Goal: Task Accomplishment & Management: Manage account settings

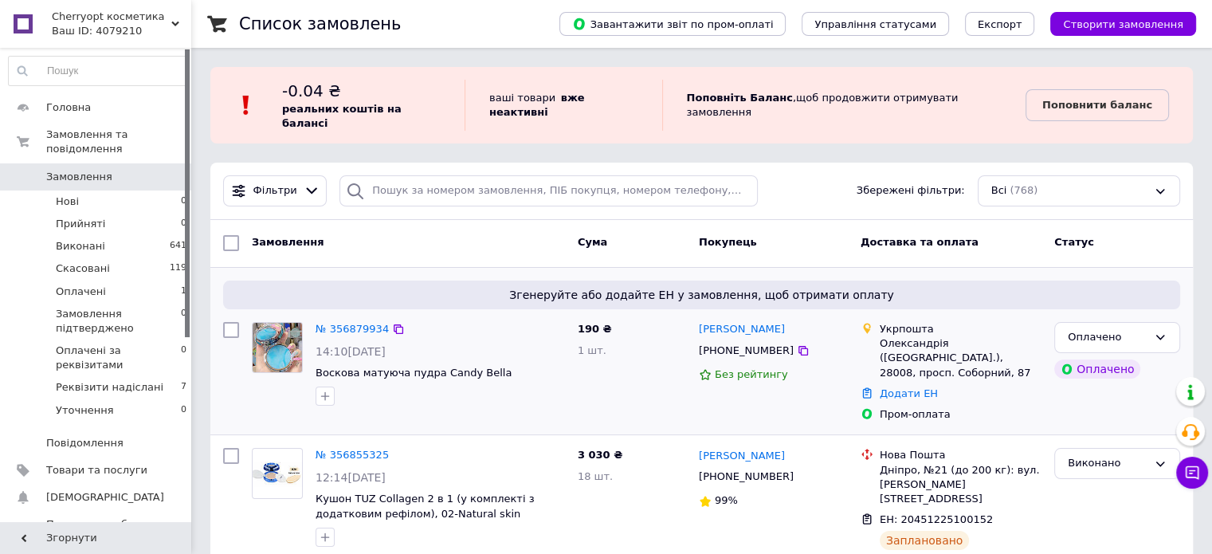
scroll to position [159, 0]
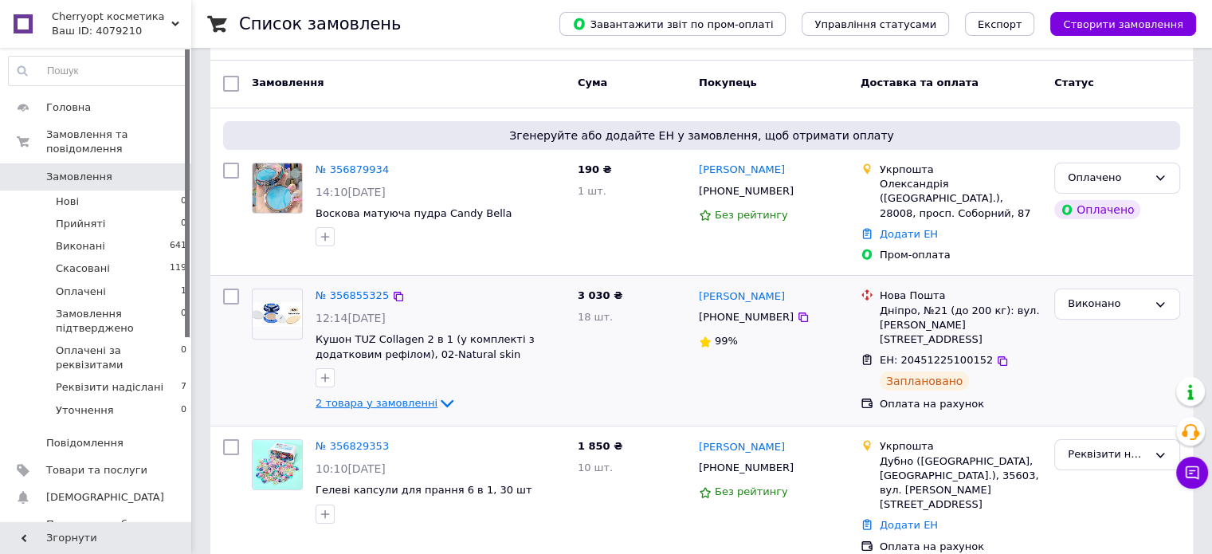
click at [437, 394] on icon at bounding box center [446, 403] width 19 height 19
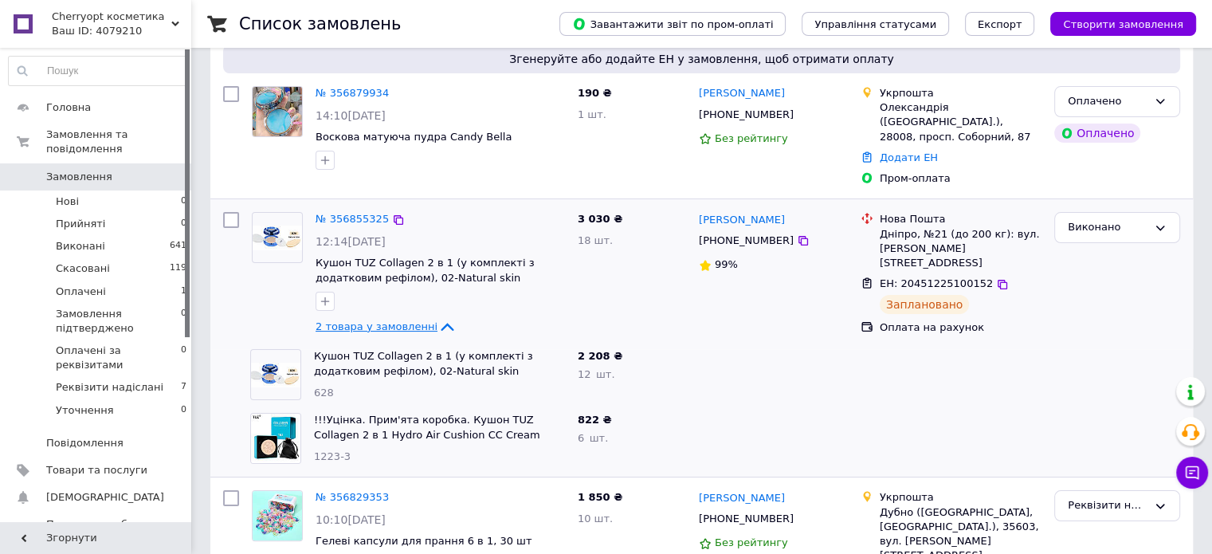
scroll to position [238, 0]
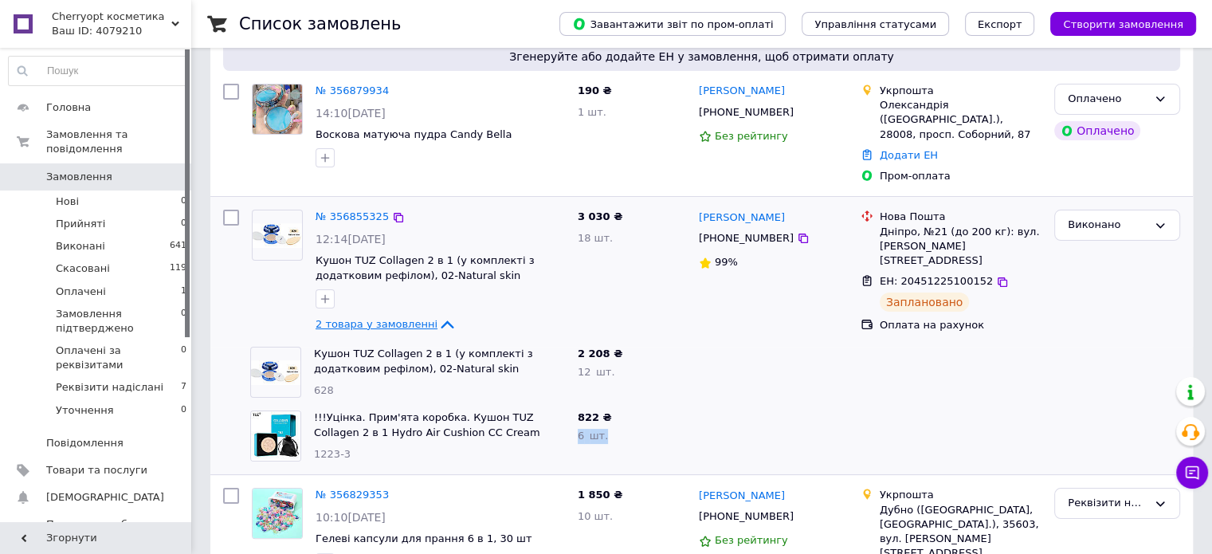
drag, startPoint x: 580, startPoint y: 408, endPoint x: 606, endPoint y: 410, distance: 25.5
click at [606, 410] on div "822 ₴ 6   шт." at bounding box center [631, 436] width 121 height 64
click at [434, 347] on link "Кушон TUZ Collagen 2 в 1 (у комплекті з додатковим рефілом), 02-Natural skin (н…" at bounding box center [423, 367] width 219 height 41
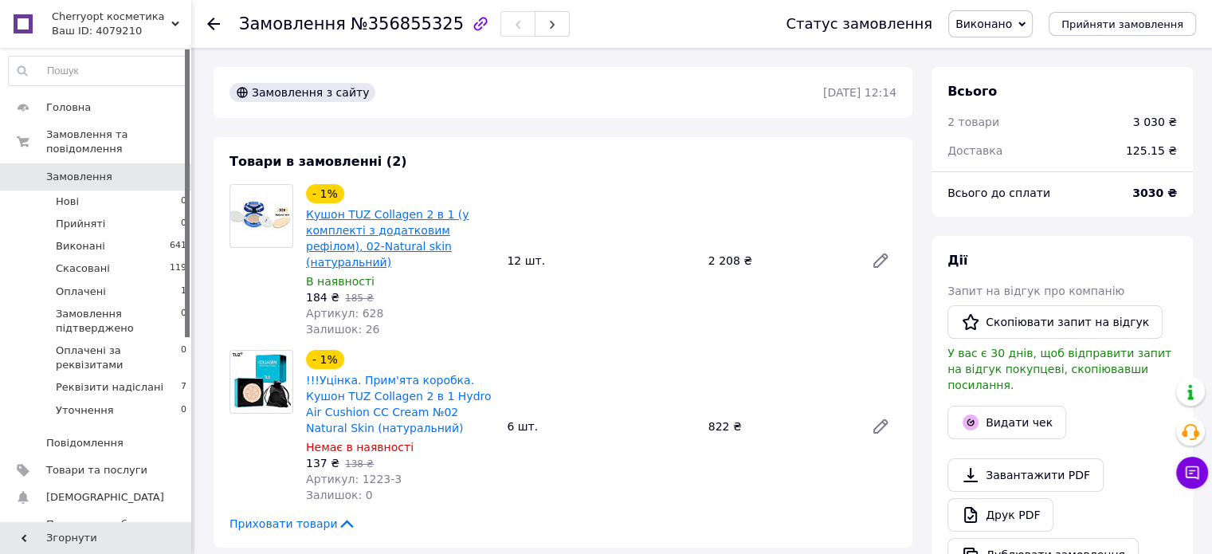
click at [413, 229] on link "Кушон TUZ Collagen 2 в 1 (у комплекті з додатковим рефілом), 02-Natural skin (н…" at bounding box center [387, 238] width 163 height 61
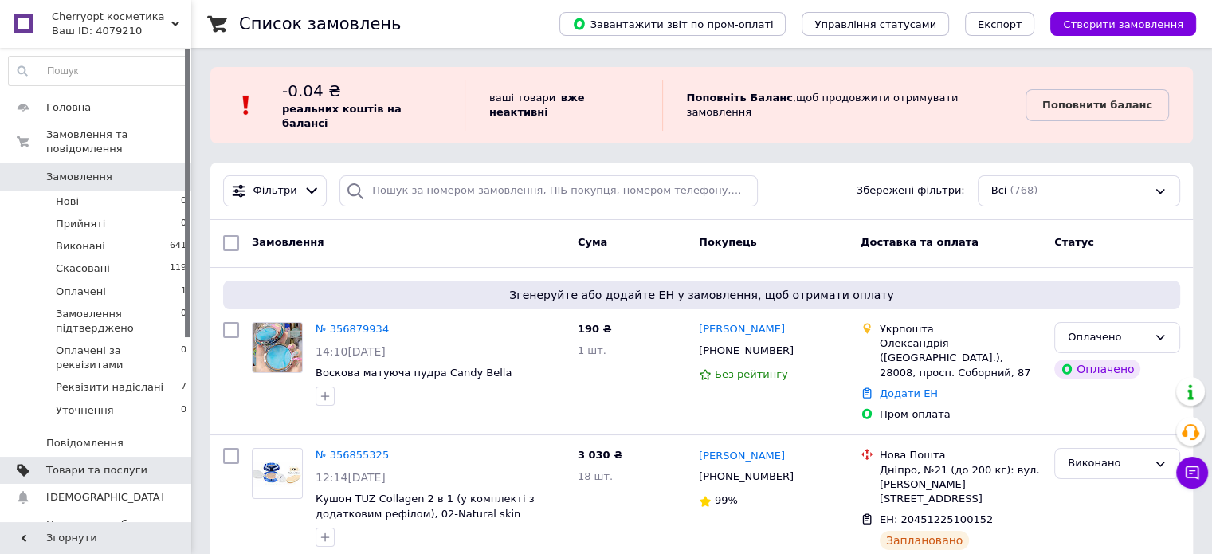
click at [115, 463] on span "Товари та послуги" at bounding box center [96, 470] width 101 height 14
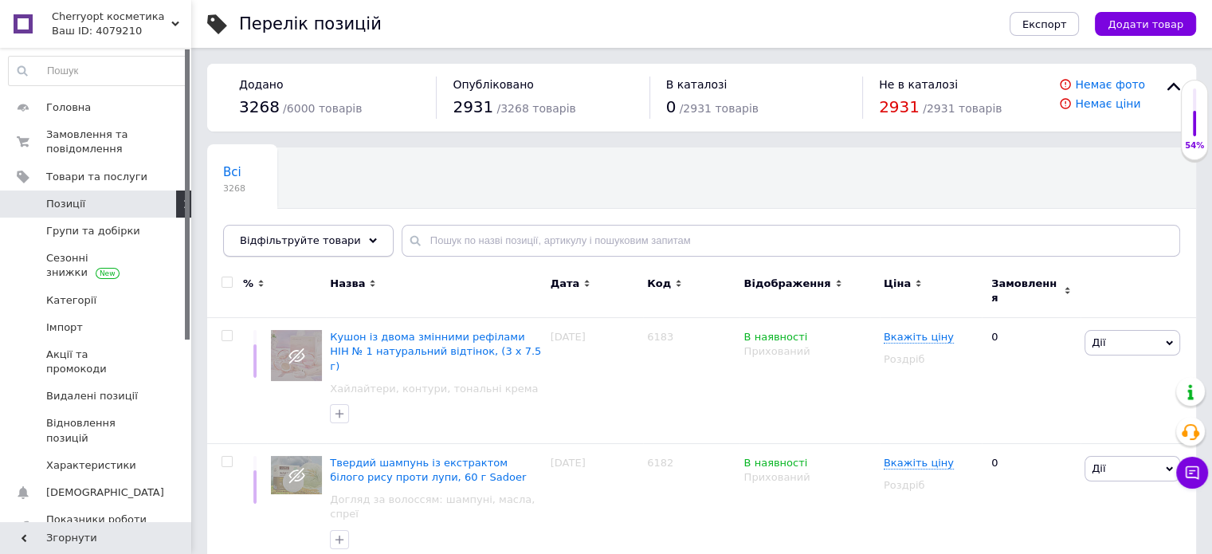
click at [335, 248] on div "Відфільтруйте товари" at bounding box center [308, 241] width 171 height 32
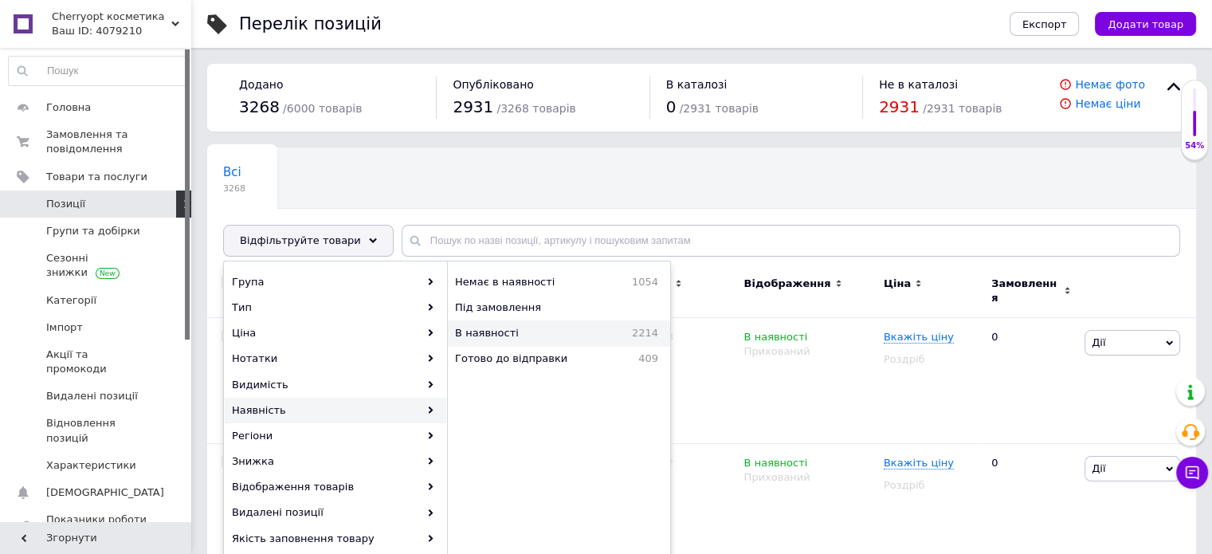
click at [581, 341] on div "В наявності 2214" at bounding box center [559, 332] width 222 height 25
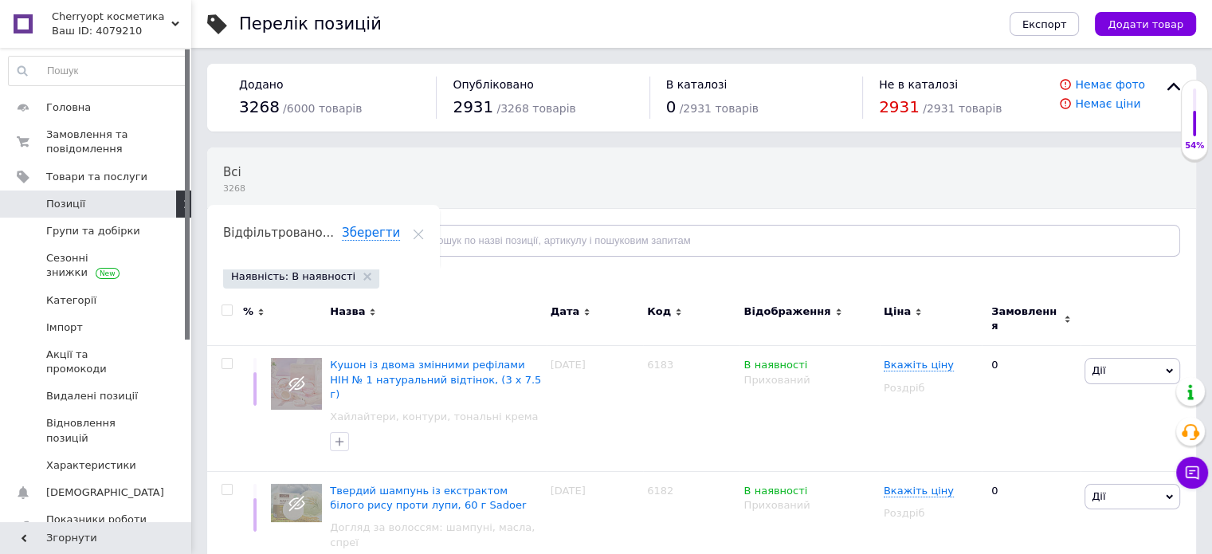
click at [361, 247] on div "Відфільтруйте товари" at bounding box center [308, 241] width 171 height 32
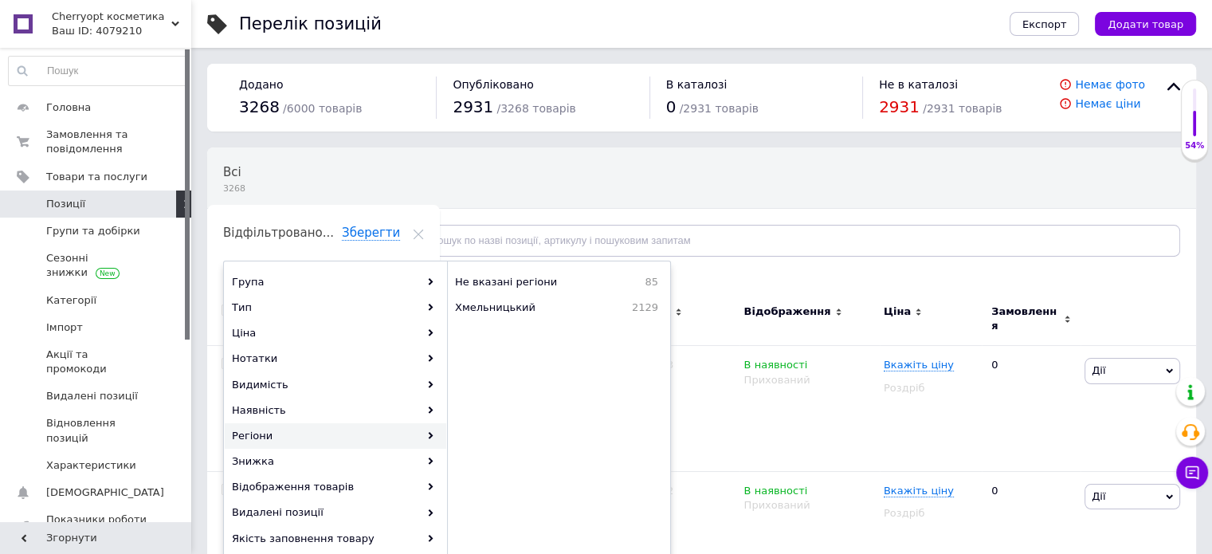
click at [596, 167] on div "Всі 3268 Ok Відфільтровано... Зберегти" at bounding box center [416, 208] width 419 height 121
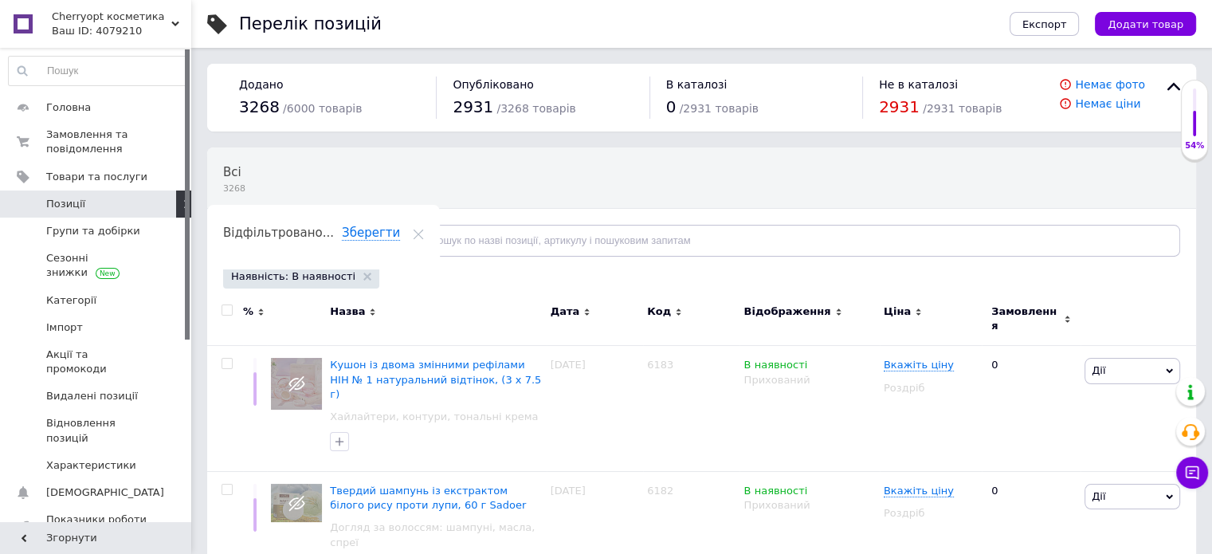
click at [424, 229] on use at bounding box center [419, 234] width 10 height 10
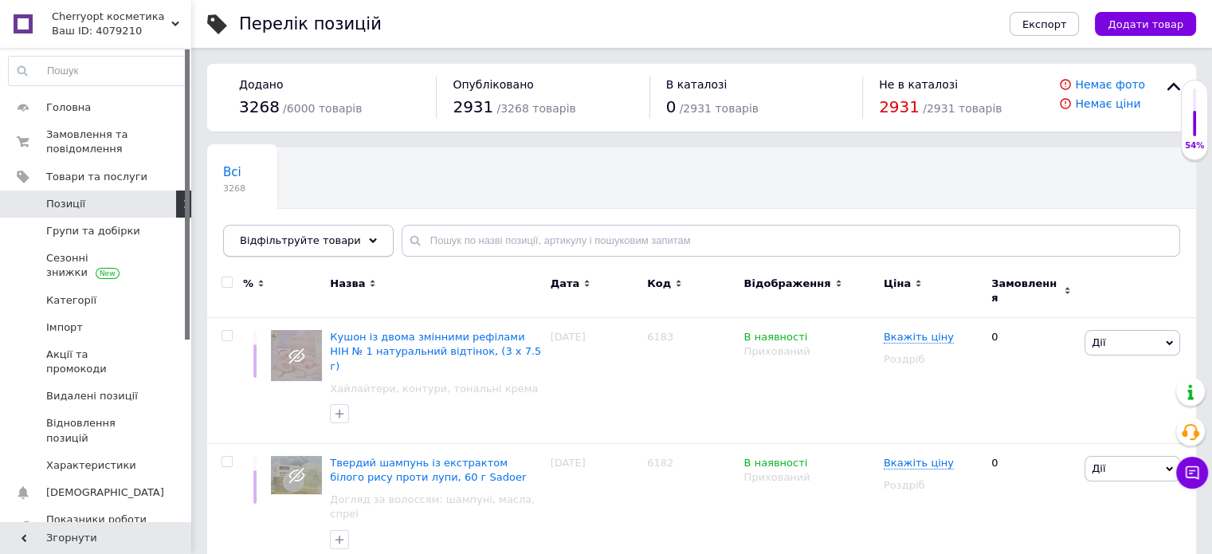
click at [330, 253] on div "Відфільтруйте товари" at bounding box center [308, 241] width 171 height 32
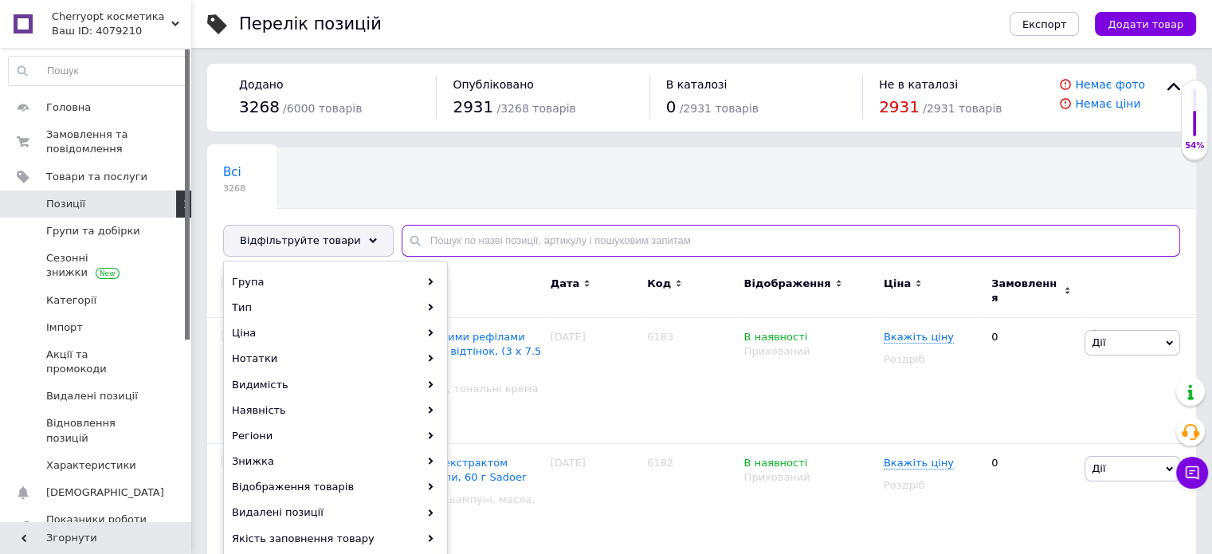
click at [449, 238] on input "text" at bounding box center [791, 241] width 778 height 32
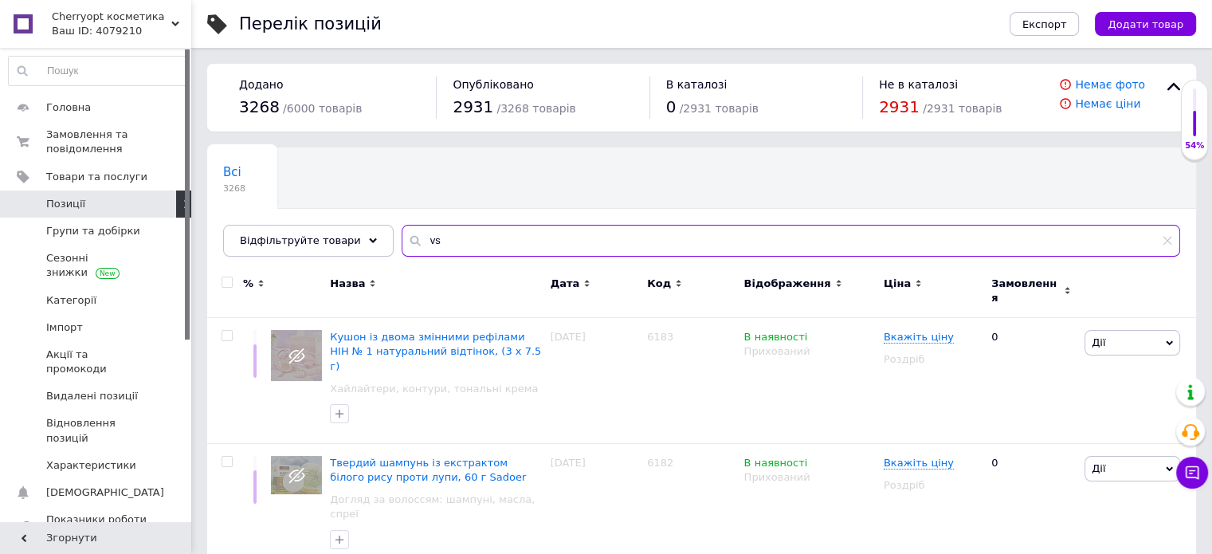
type input "v"
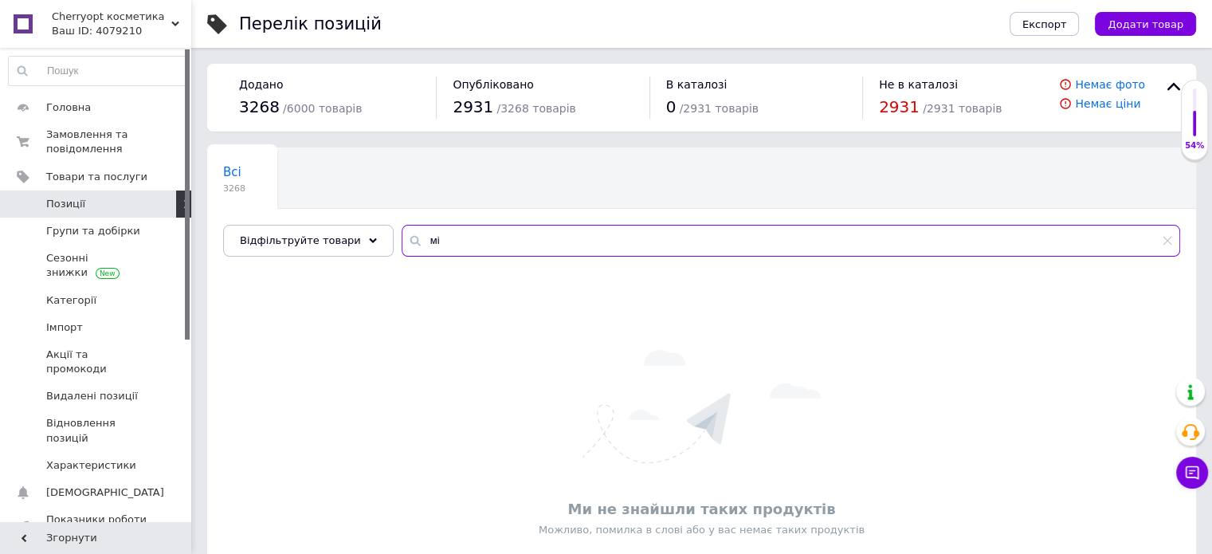
type input "м"
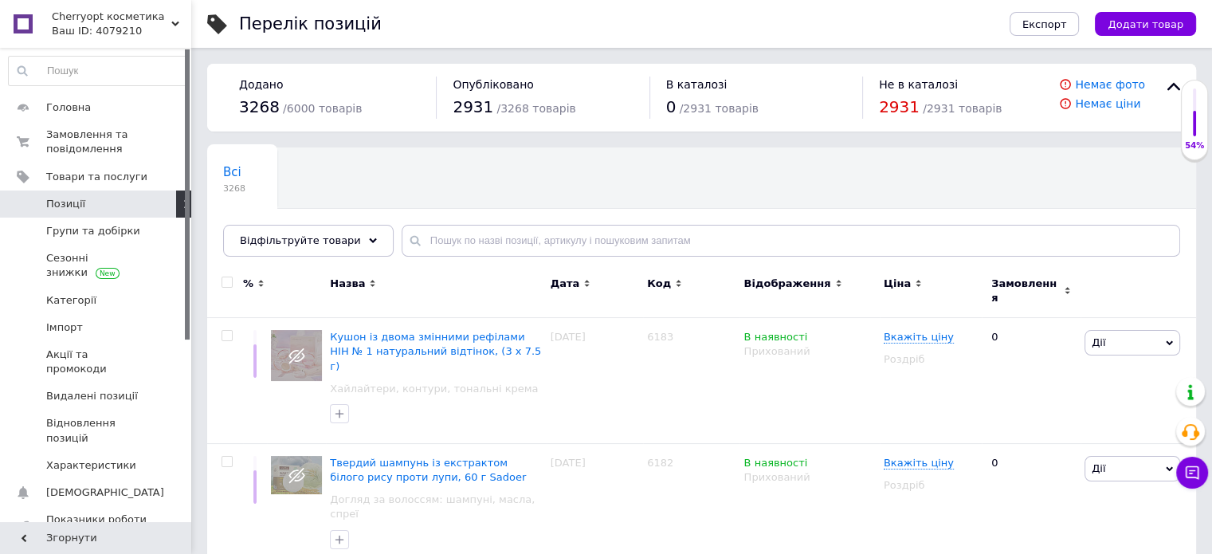
click at [369, 242] on icon at bounding box center [373, 241] width 8 height 8
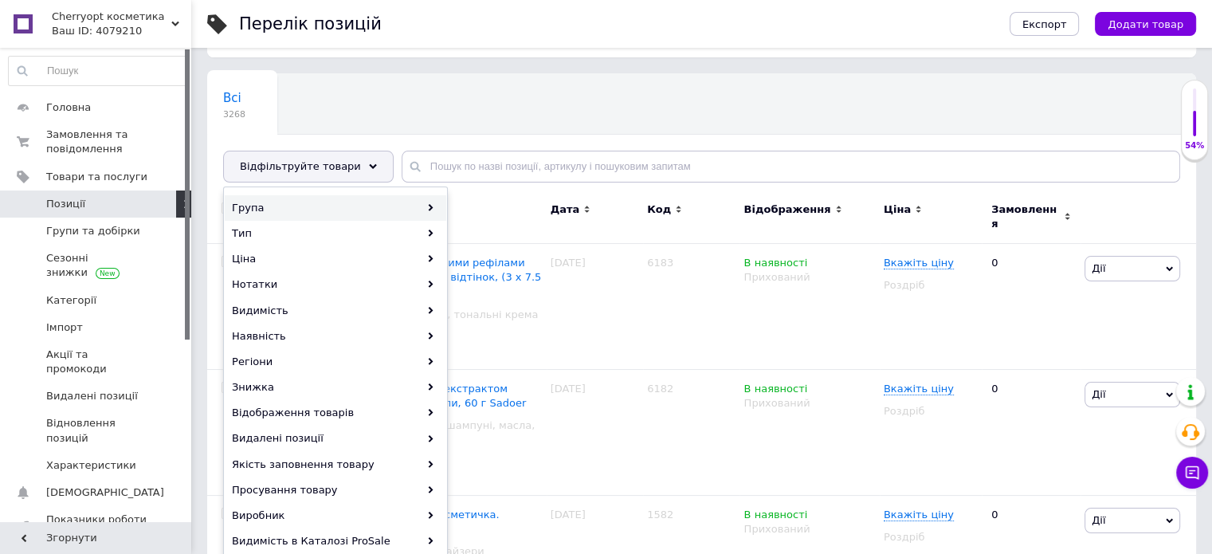
scroll to position [80, 0]
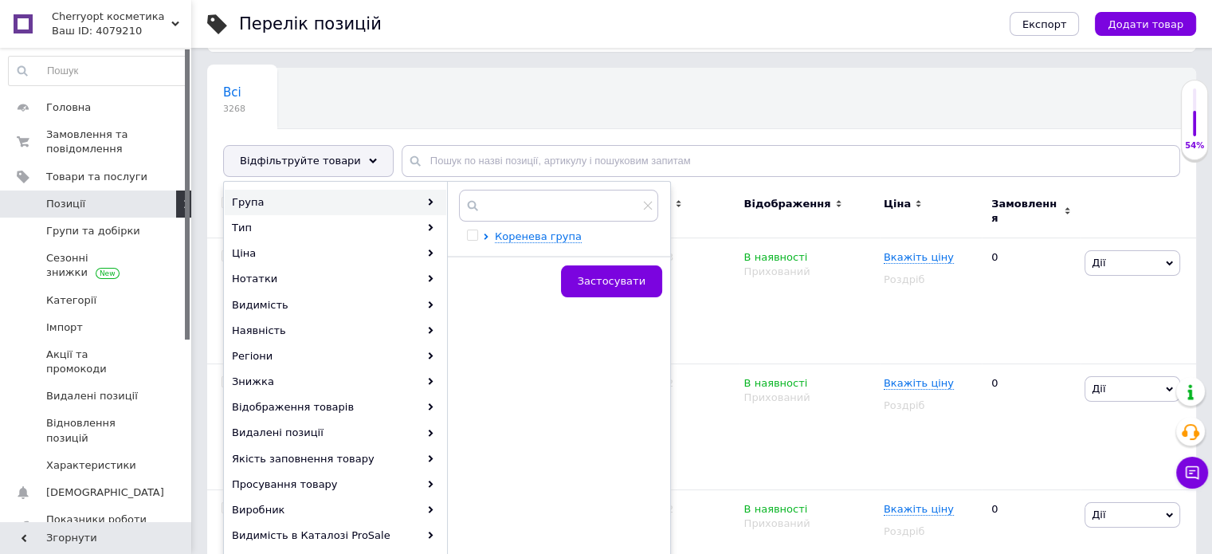
click at [442, 91] on div "Всі 3268 Ok Відфільтровано... Зберегти" at bounding box center [701, 130] width 989 height 131
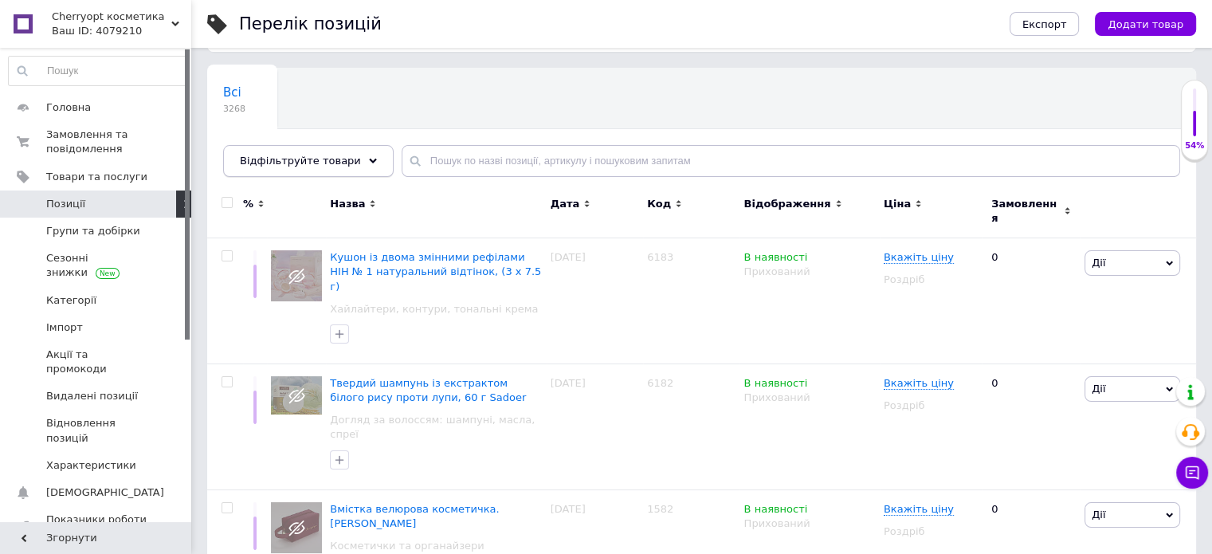
click at [343, 148] on div "Відфільтруйте товари" at bounding box center [308, 161] width 171 height 32
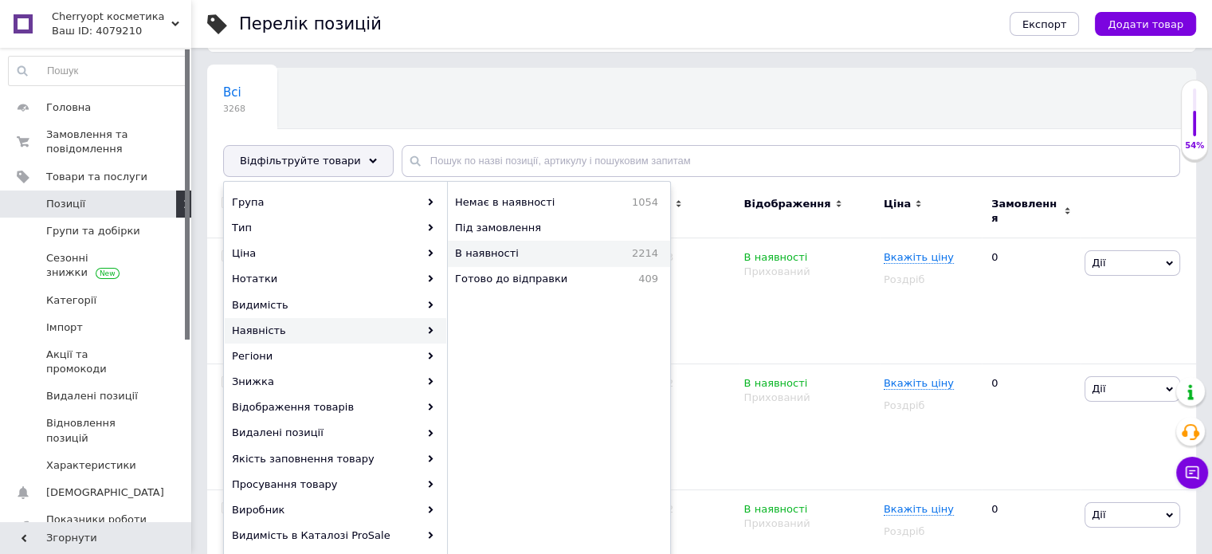
click at [564, 254] on span "В наявності" at bounding box center [521, 253] width 132 height 14
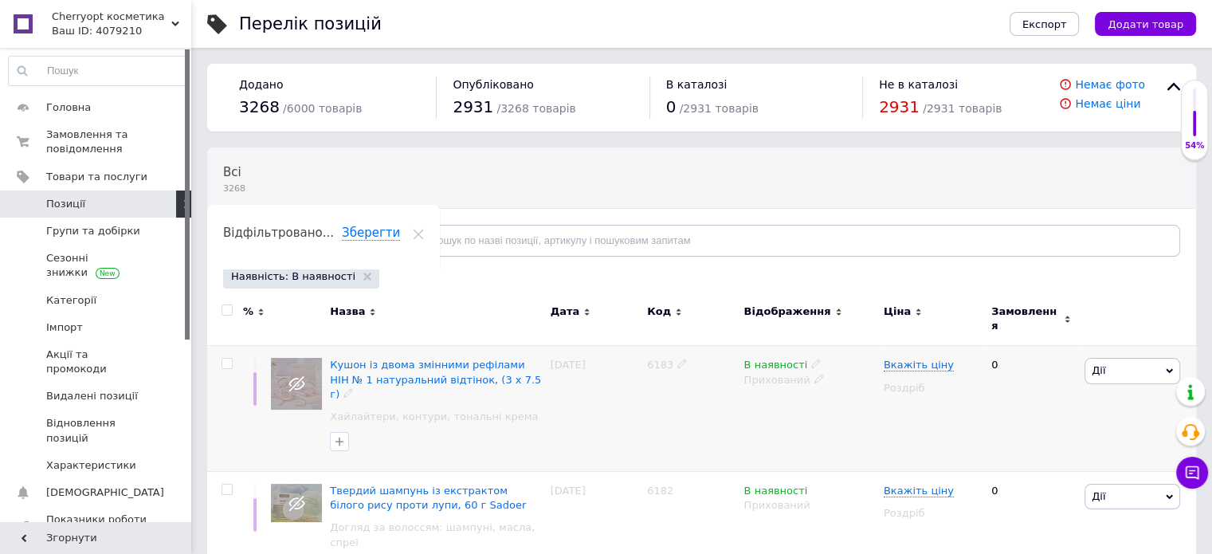
click at [226, 359] on input "checkbox" at bounding box center [227, 364] width 10 height 10
checkbox input "true"
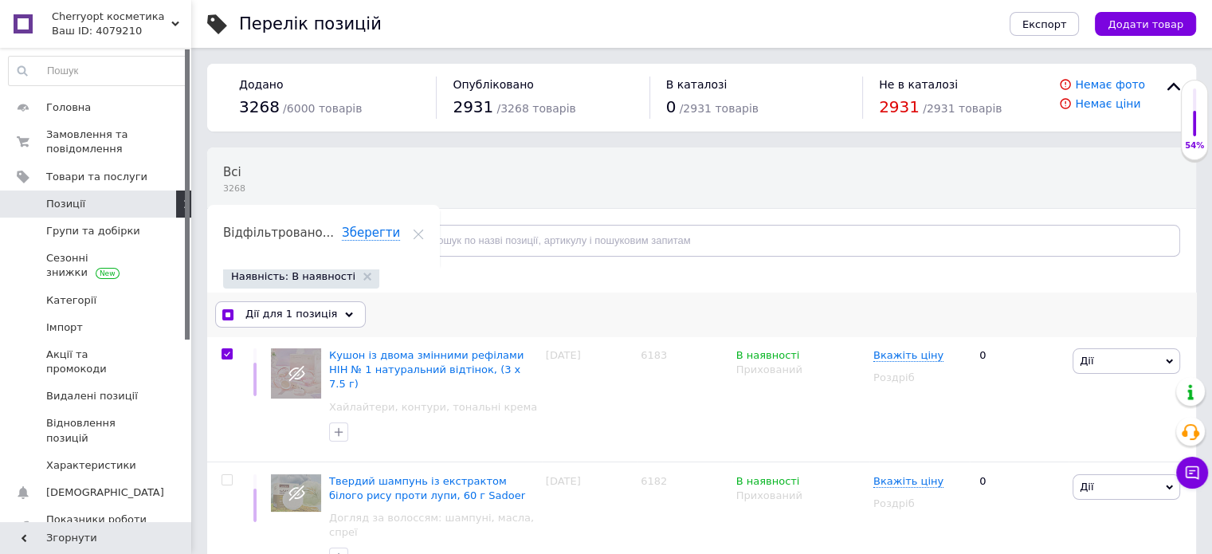
click at [316, 318] on span "Дії для 1 позиція" at bounding box center [291, 314] width 92 height 14
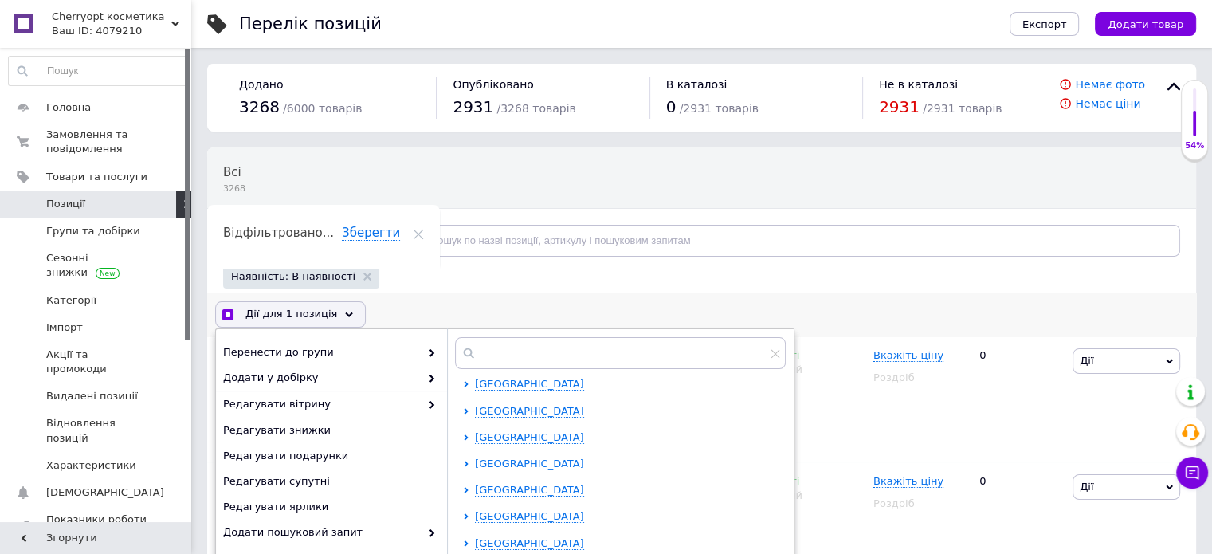
scroll to position [80, 0]
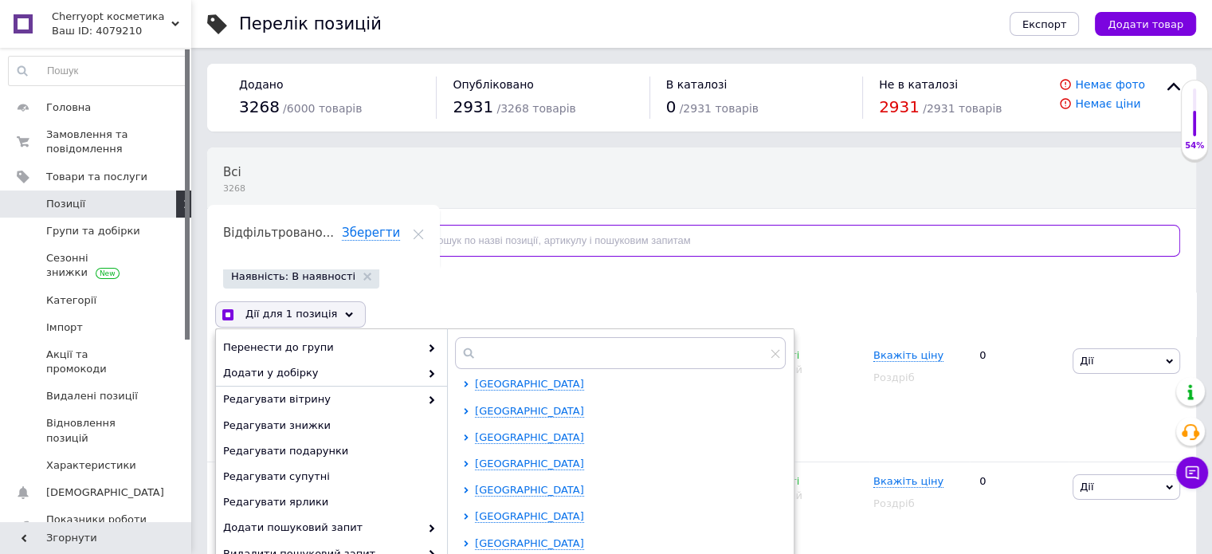
click at [481, 253] on input "text" at bounding box center [791, 241] width 778 height 32
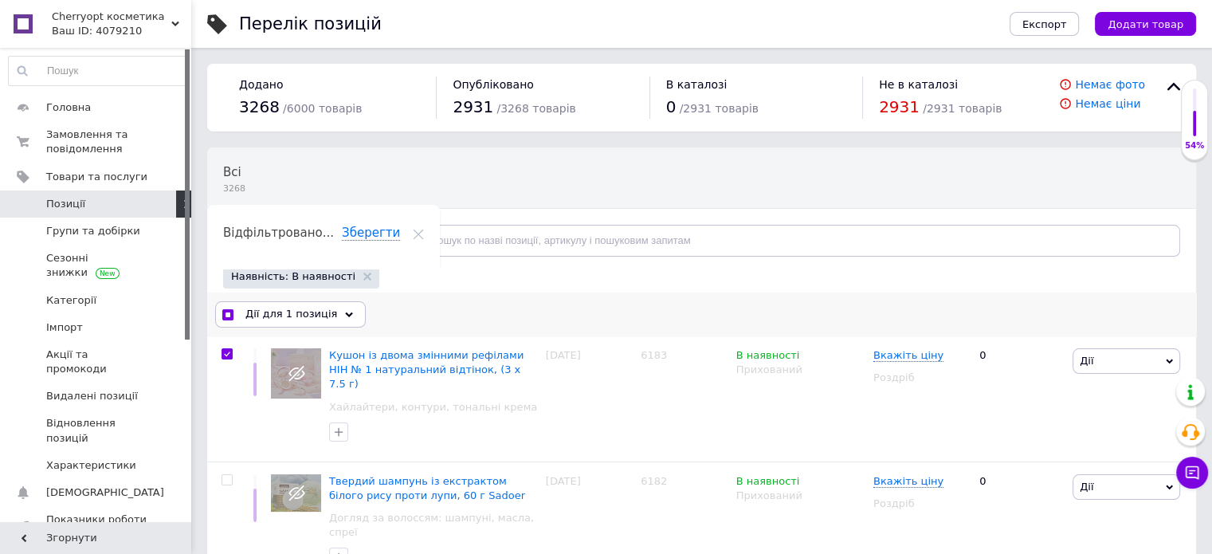
click at [300, 312] on span "Дії для 1 позиція" at bounding box center [291, 314] width 92 height 14
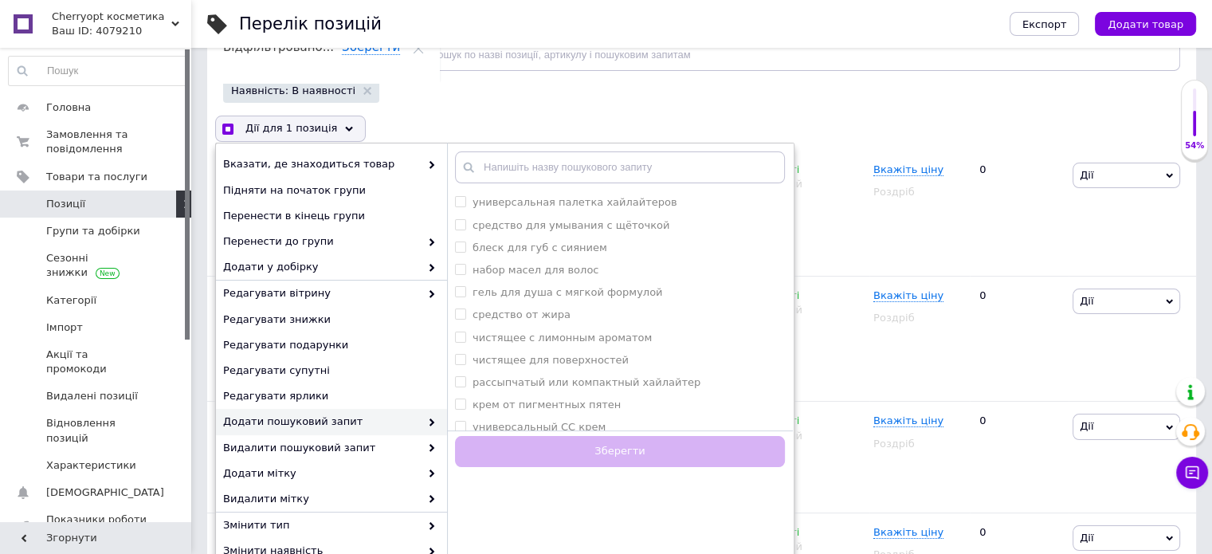
scroll to position [0, 0]
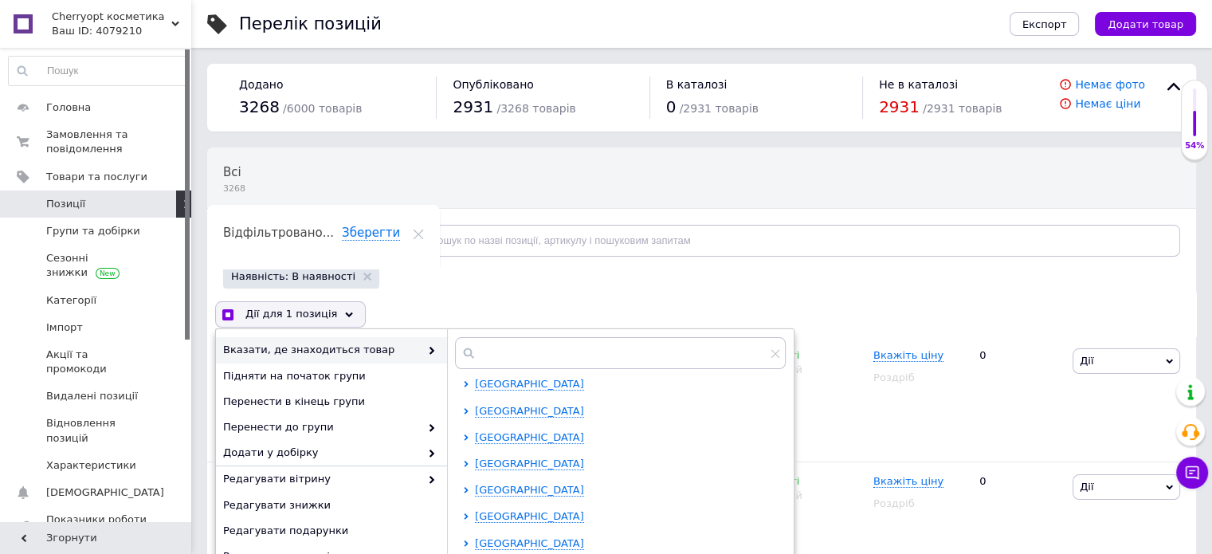
click at [497, 275] on div "Наявність: В наявності" at bounding box center [699, 279] width 961 height 28
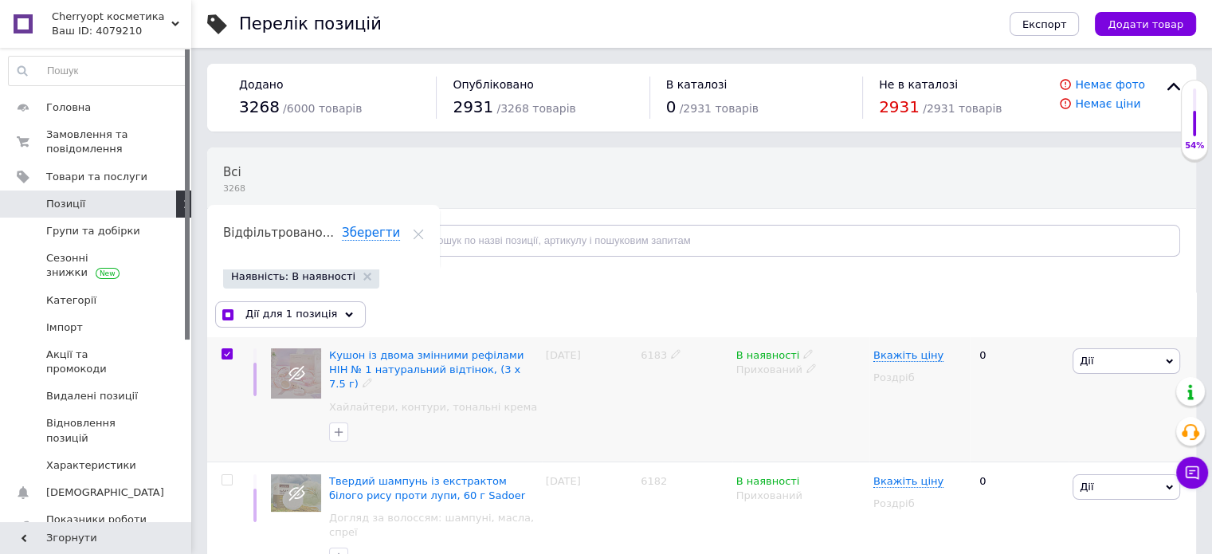
click at [233, 356] on div at bounding box center [227, 353] width 32 height 11
checkbox input "true"
click at [230, 355] on input "checkbox" at bounding box center [227, 354] width 10 height 10
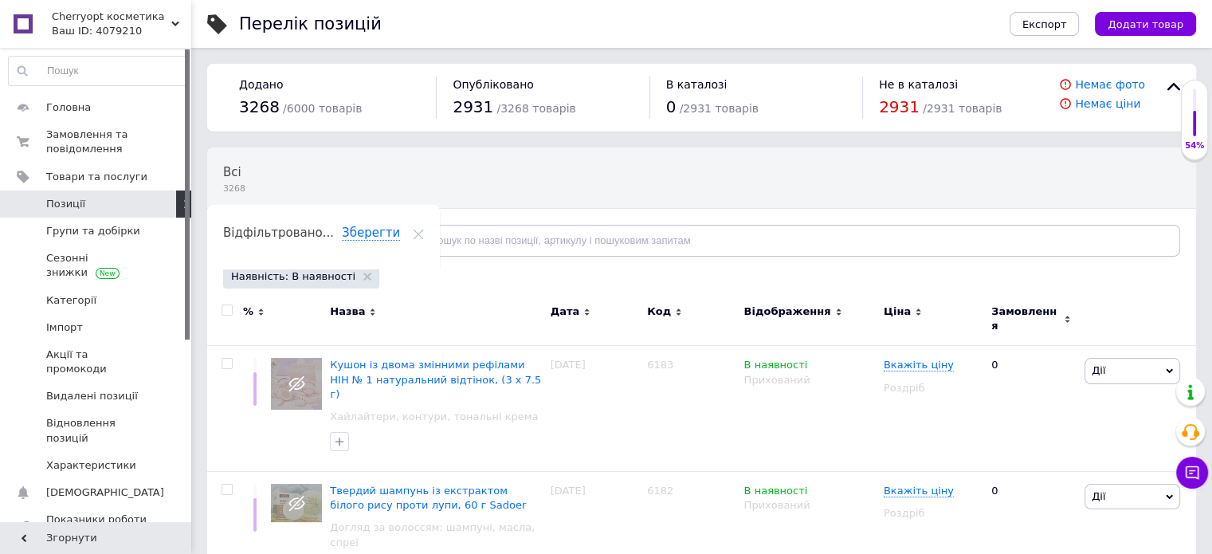
click at [229, 308] on input "checkbox" at bounding box center [227, 310] width 10 height 10
checkbox input "true"
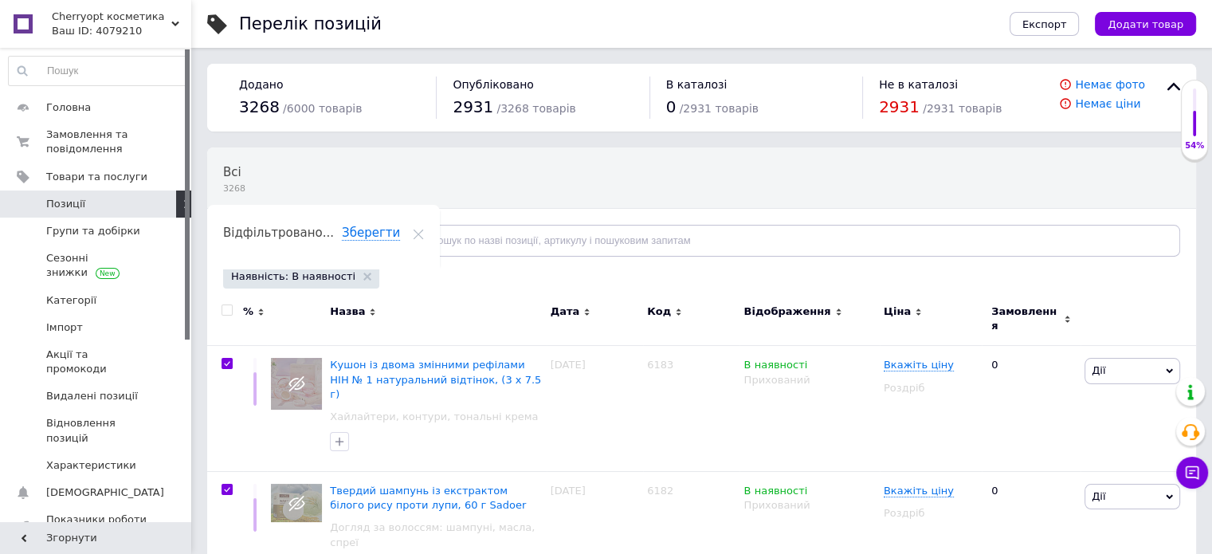
checkbox input "true"
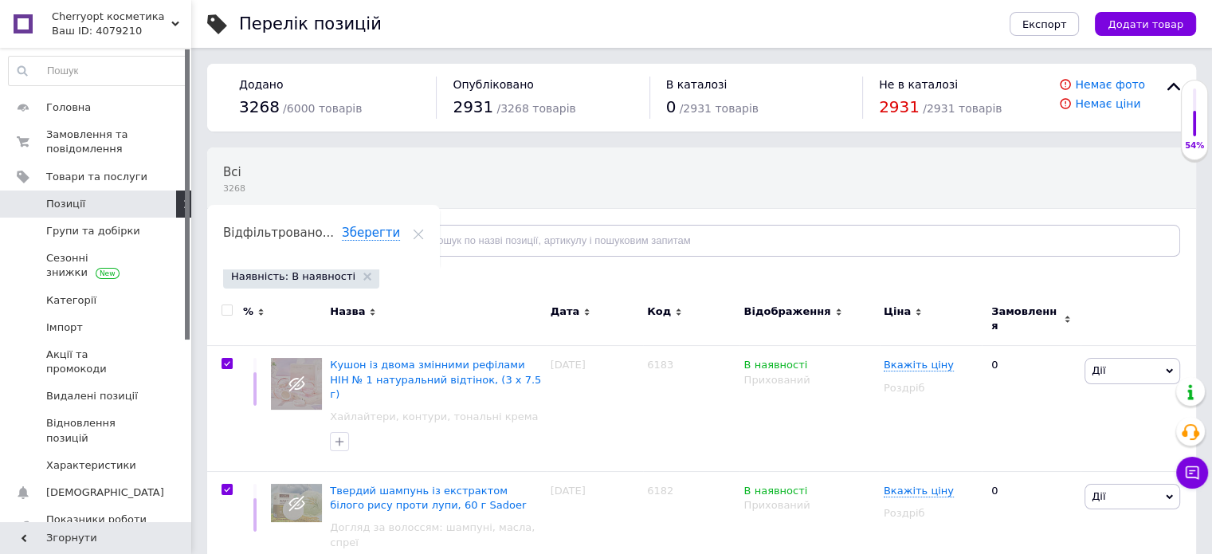
checkbox input "true"
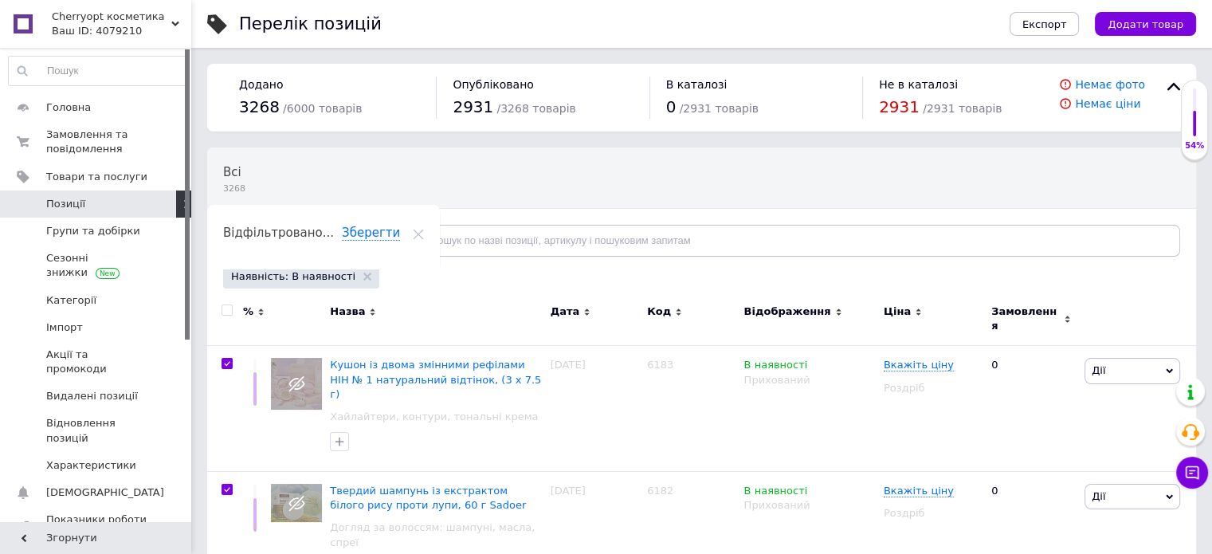
checkbox input "true"
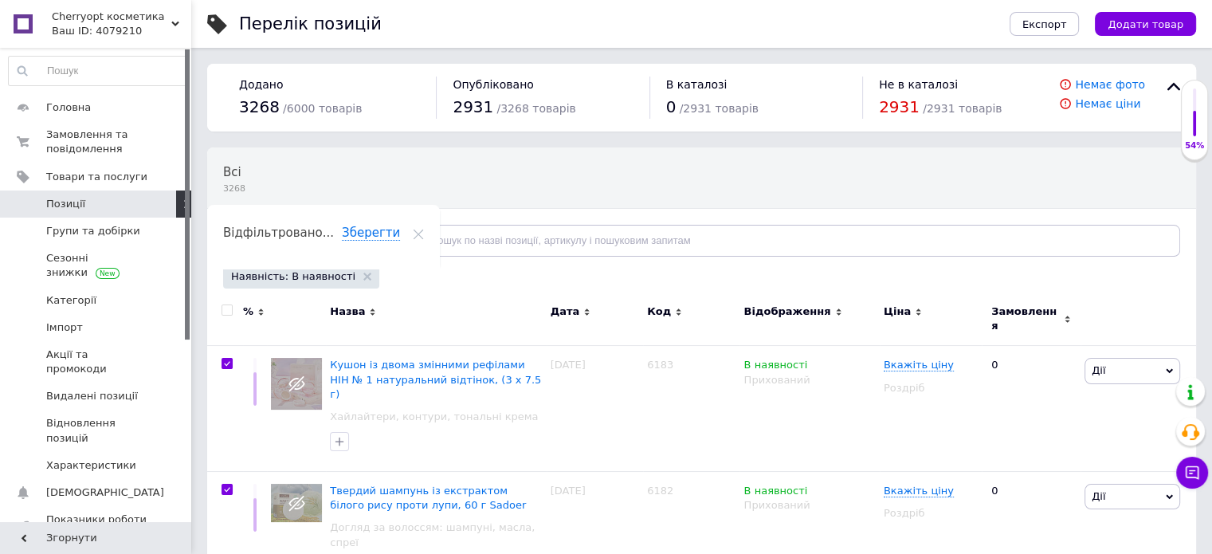
checkbox input "true"
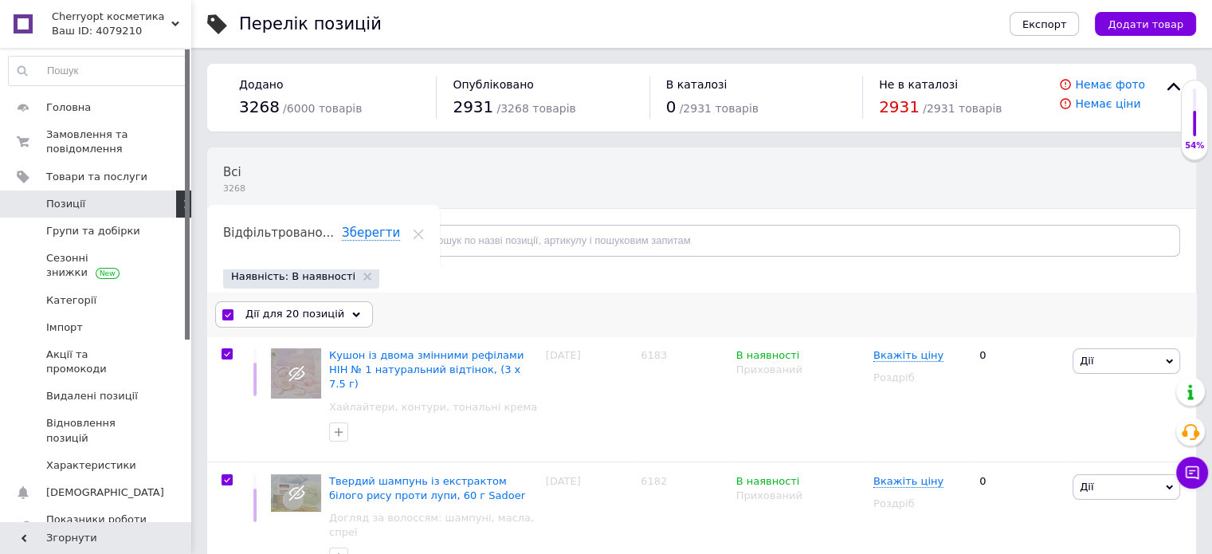
click at [337, 315] on div "Дії для 20 позицій" at bounding box center [294, 313] width 158 height 25
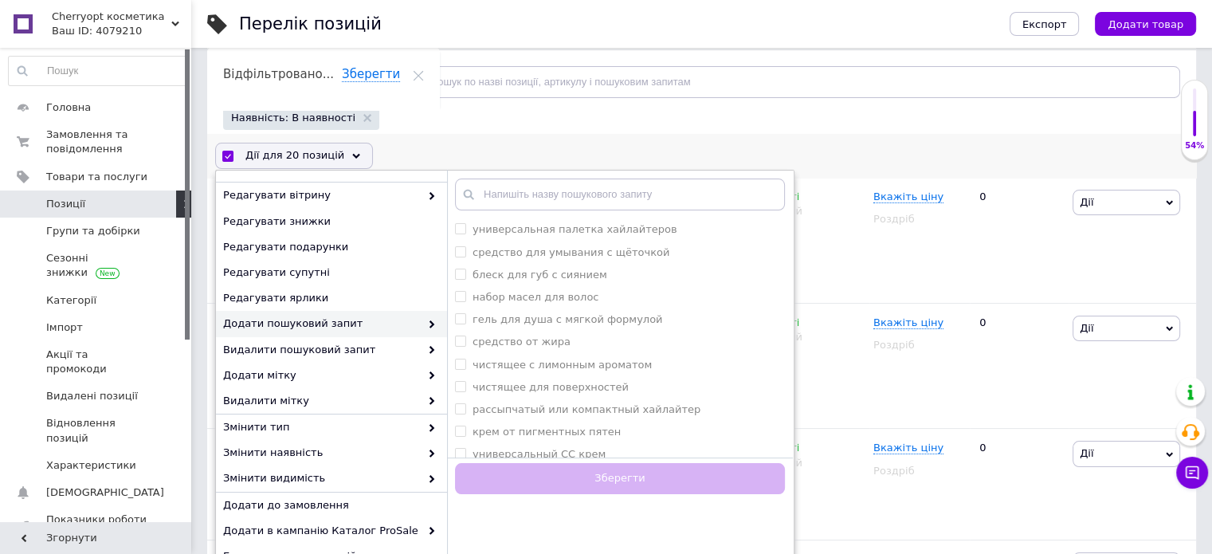
scroll to position [159, 0]
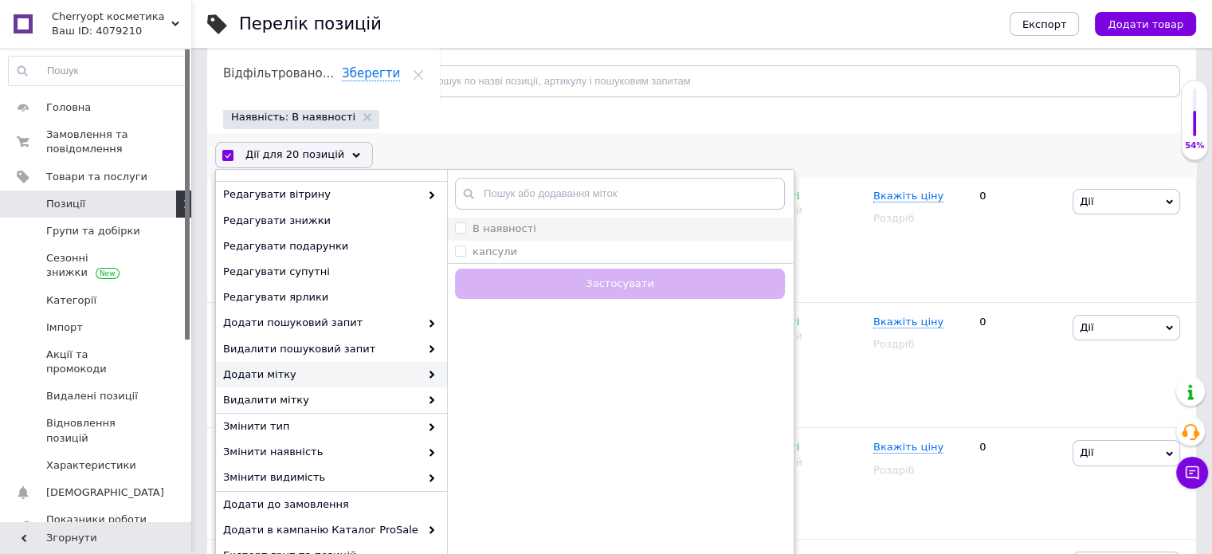
click at [459, 225] on input "В наявності" at bounding box center [460, 227] width 10 height 10
checkbox input "true"
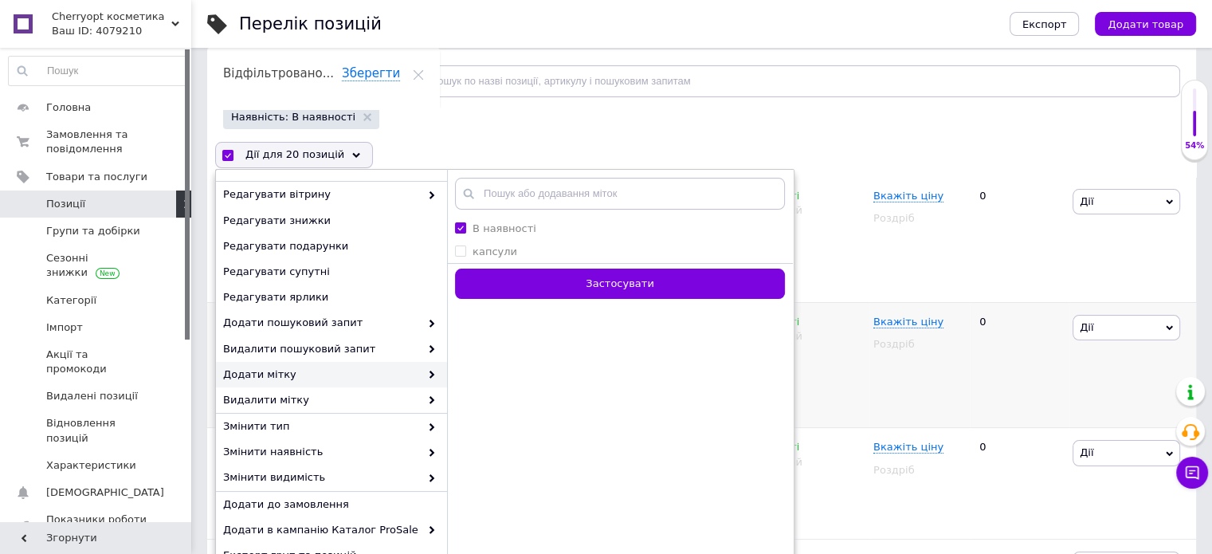
click at [601, 287] on button "Застосувати" at bounding box center [620, 284] width 330 height 31
checkbox input "false"
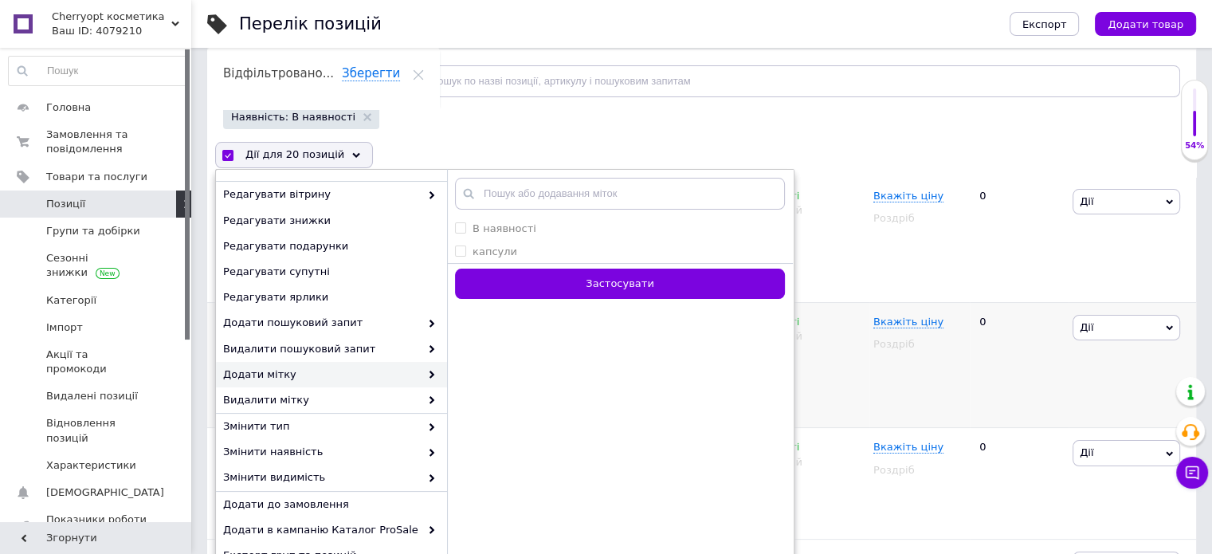
checkbox input "false"
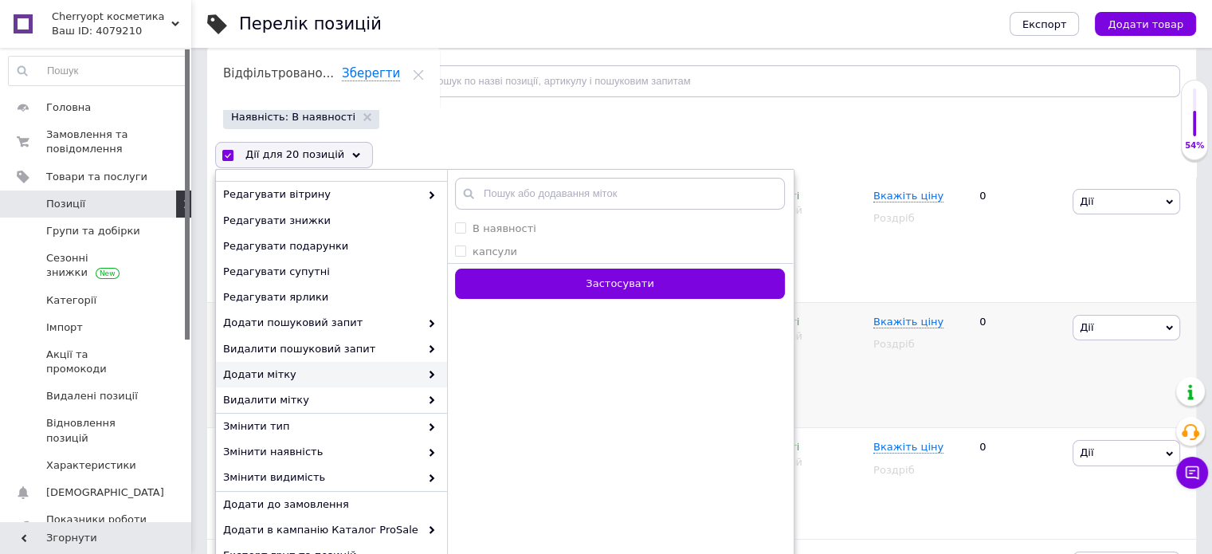
checkbox input "false"
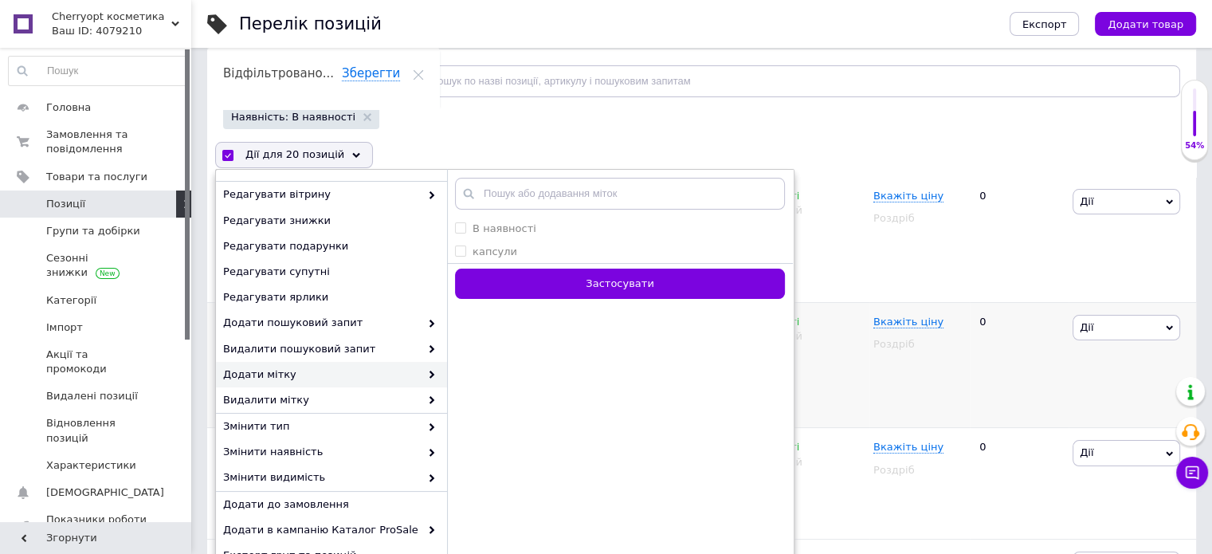
checkbox input "false"
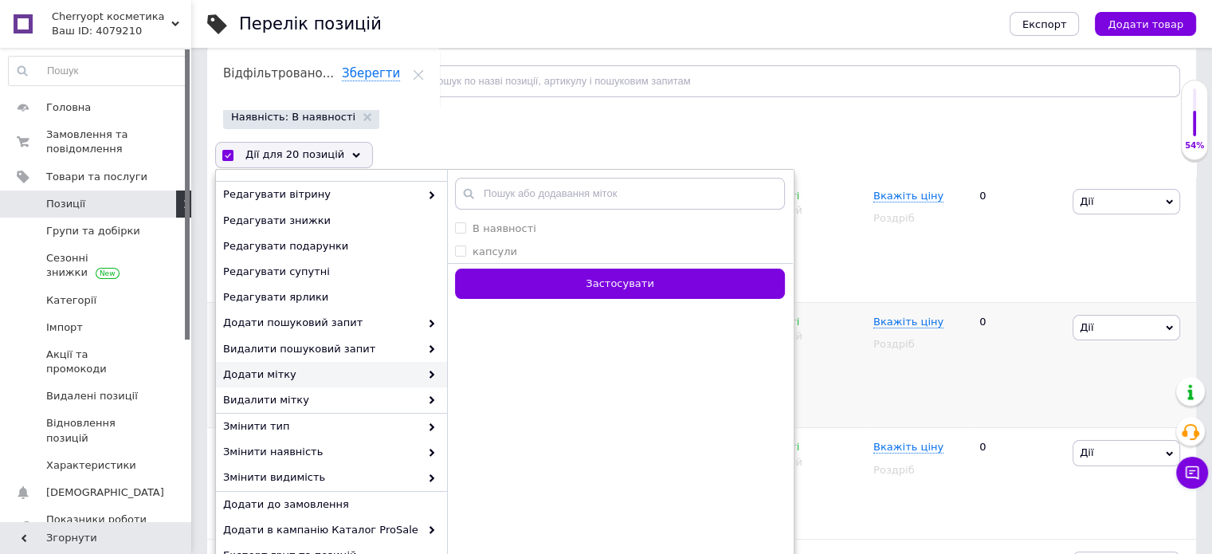
checkbox input "false"
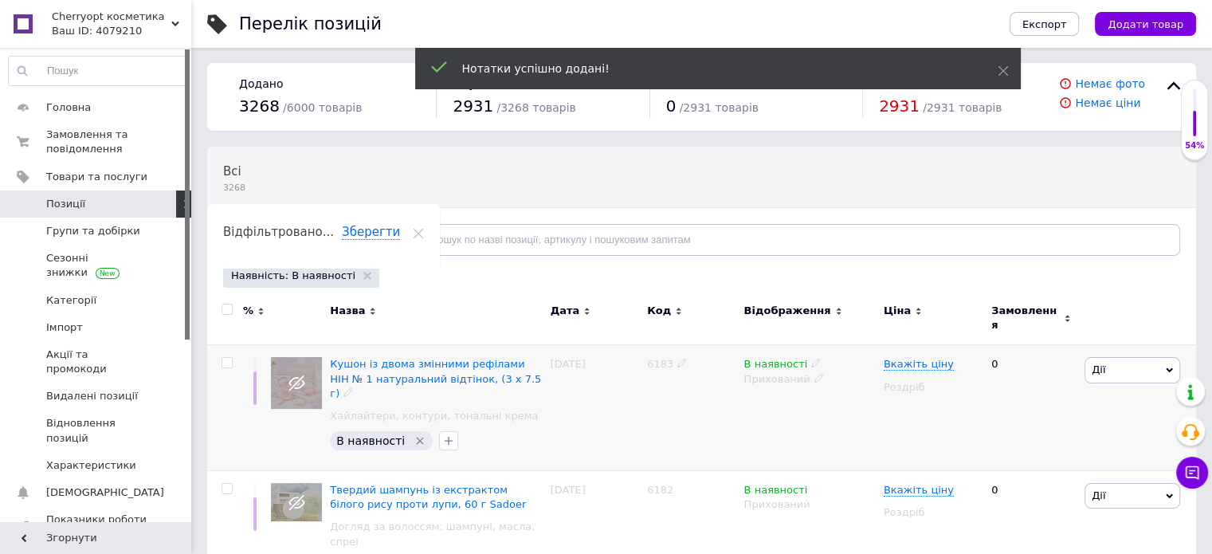
scroll to position [0, 0]
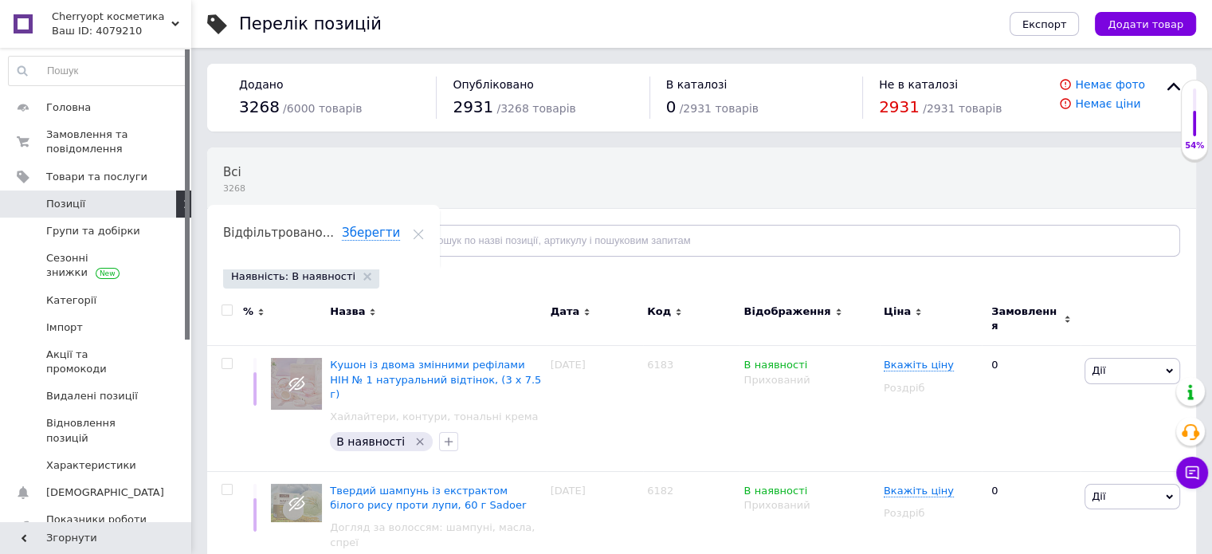
click at [326, 236] on span "Відфільтруйте товари" at bounding box center [300, 240] width 121 height 12
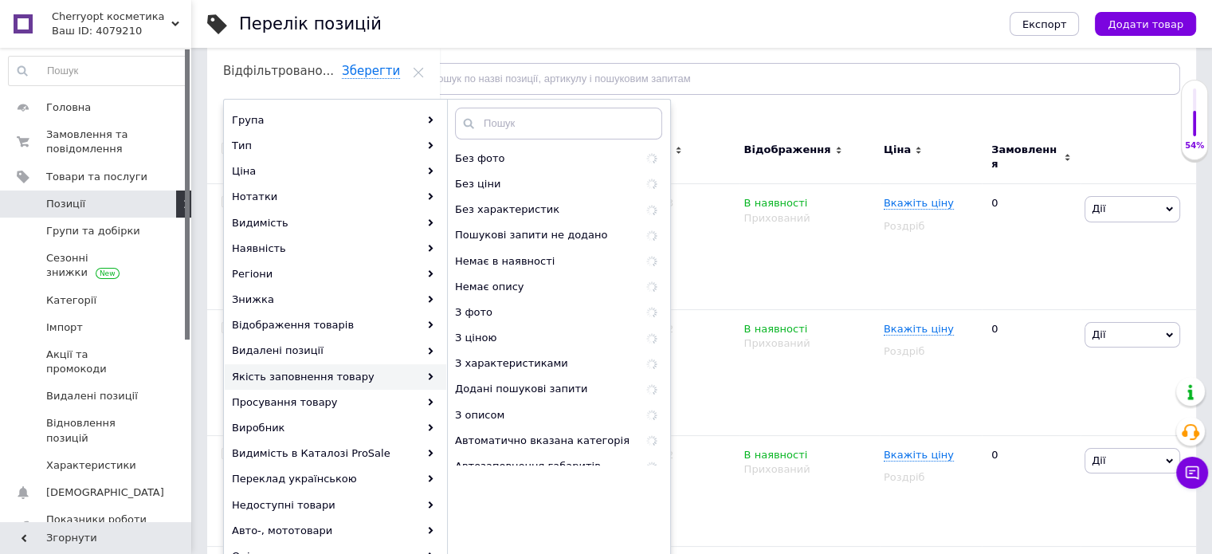
scroll to position [159, 0]
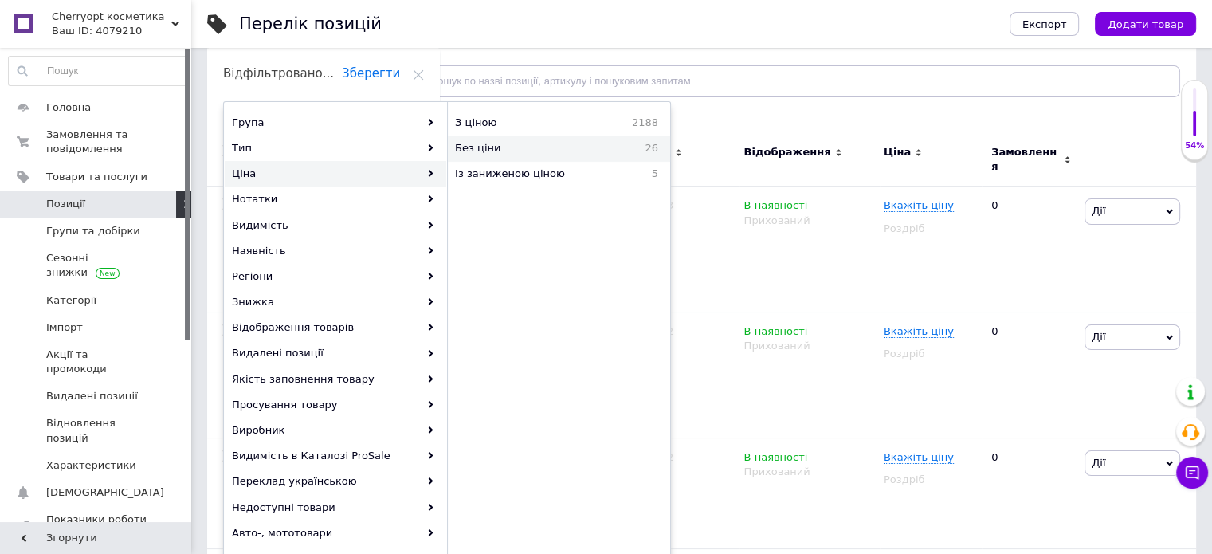
click at [554, 149] on span "Без ціни" at bounding box center [524, 148] width 139 height 14
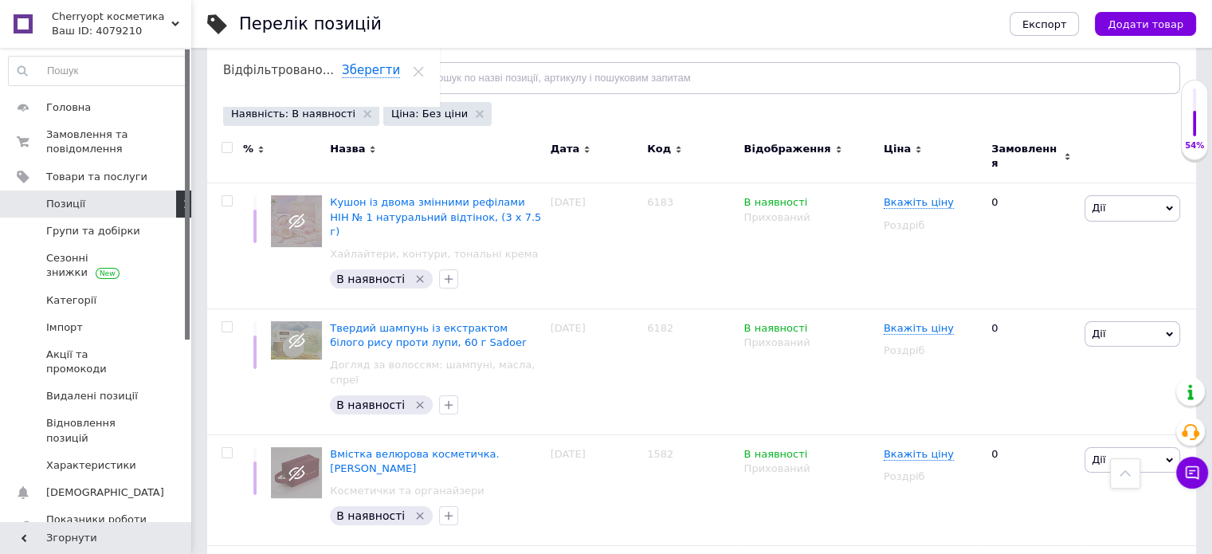
scroll to position [159, 0]
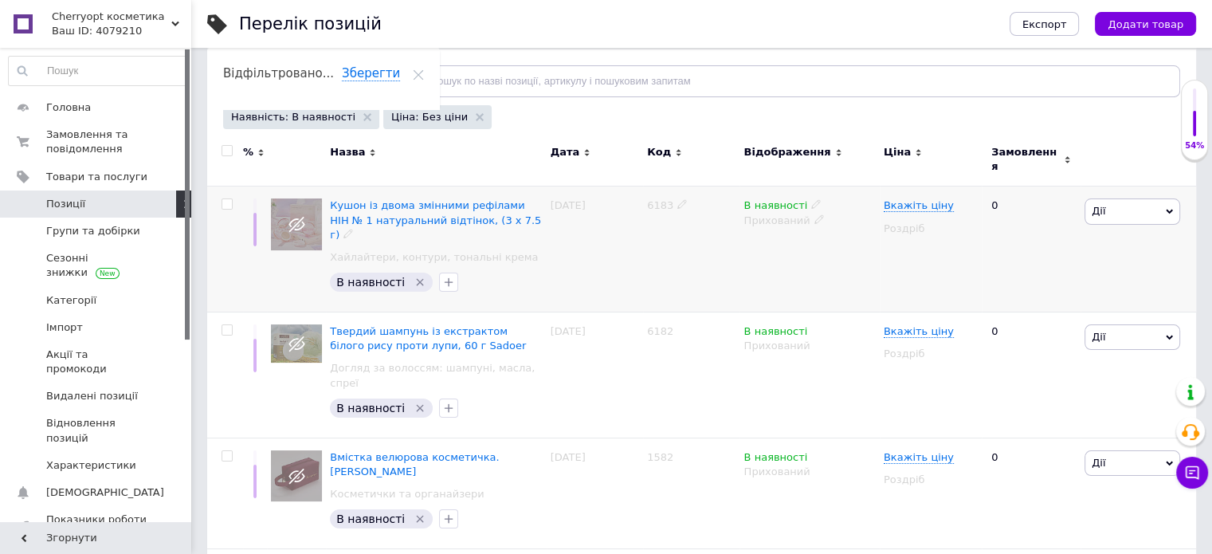
click at [417, 279] on icon "Видалити мітку" at bounding box center [420, 282] width 7 height 7
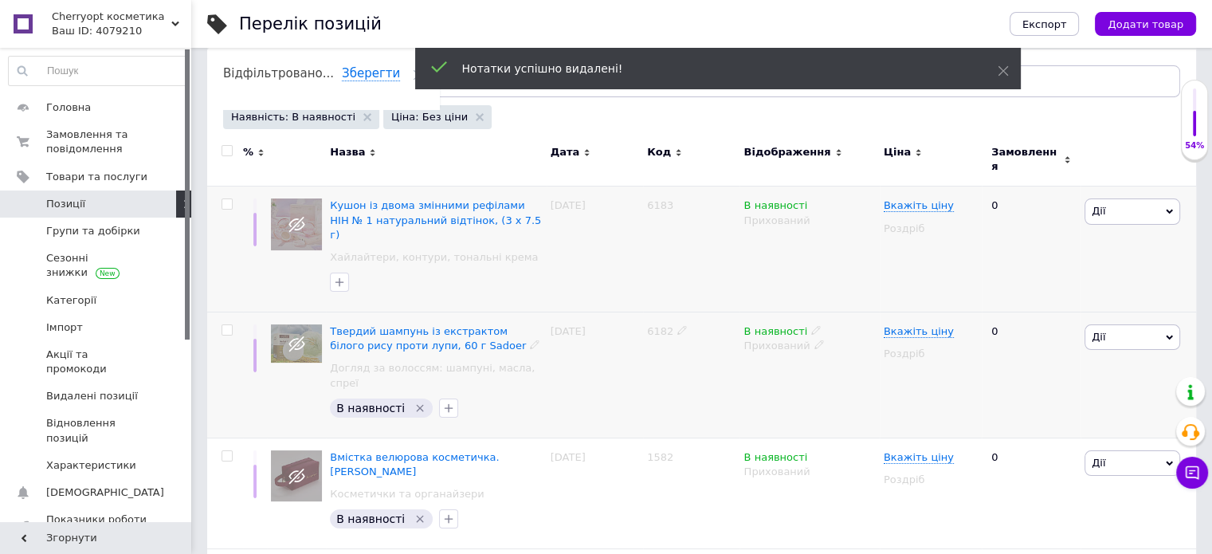
click at [409, 398] on div "В наявності" at bounding box center [381, 407] width 103 height 19
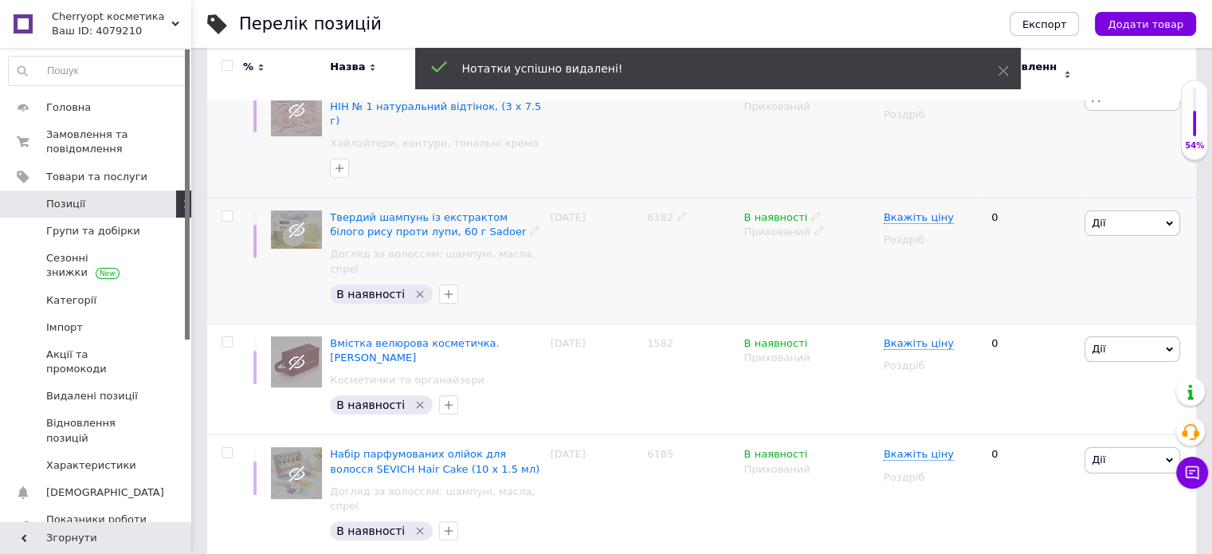
scroll to position [319, 0]
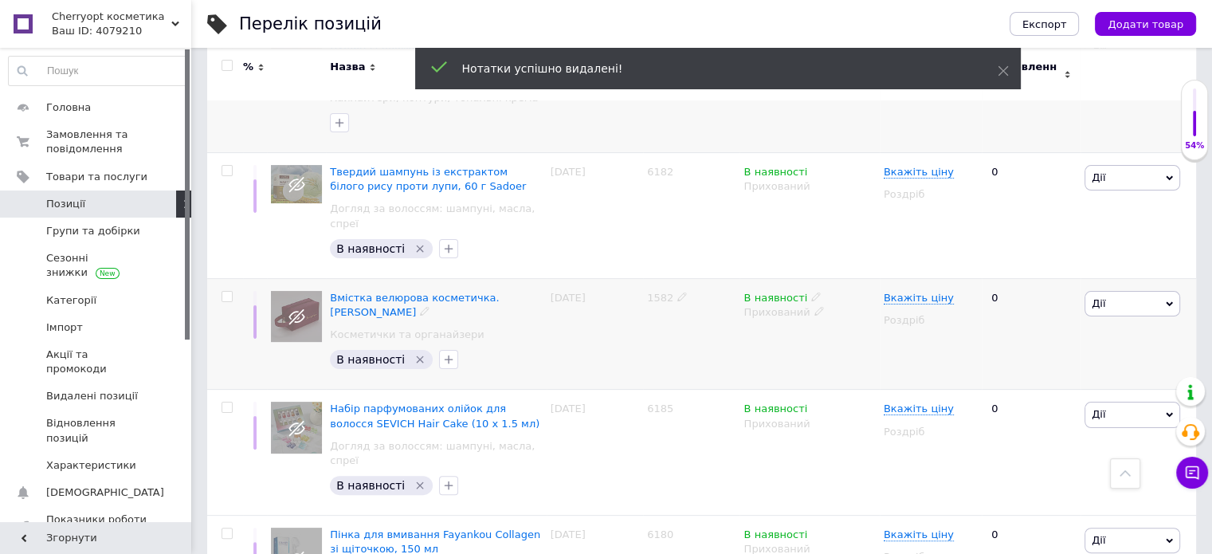
click at [414, 353] on icon "Видалити мітку" at bounding box center [420, 359] width 13 height 13
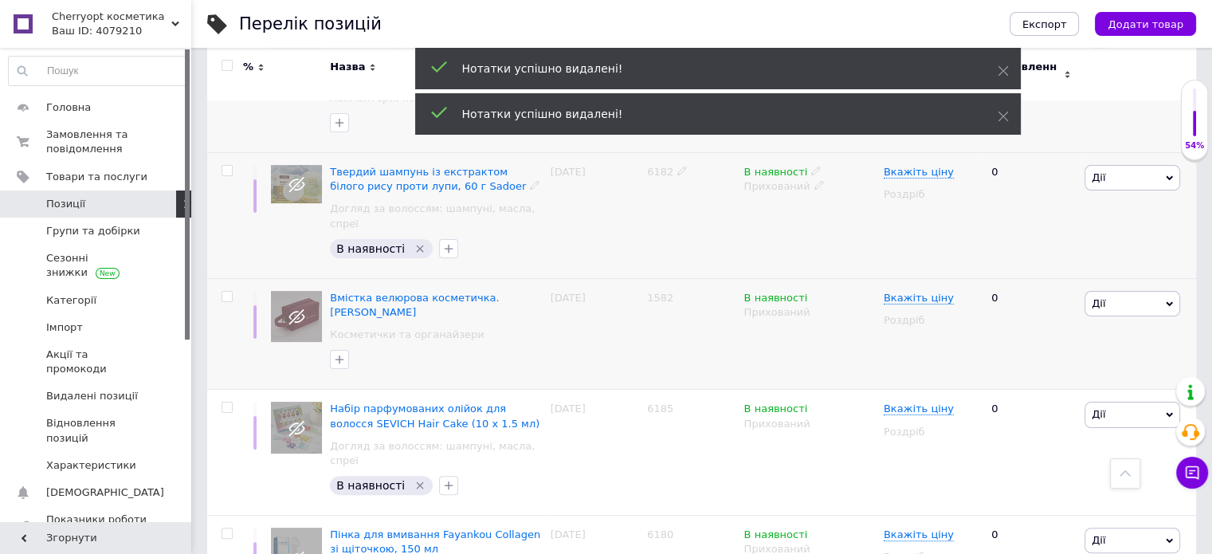
click at [417, 245] on icon "Видалити мітку" at bounding box center [420, 248] width 7 height 7
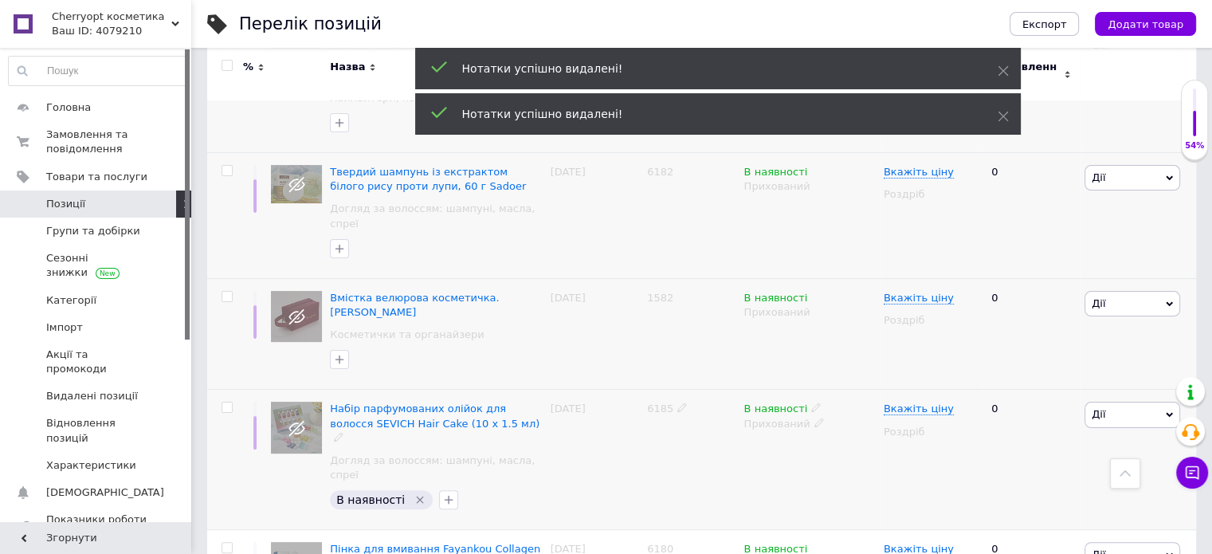
click at [414, 493] on icon "Видалити мітку" at bounding box center [420, 499] width 13 height 13
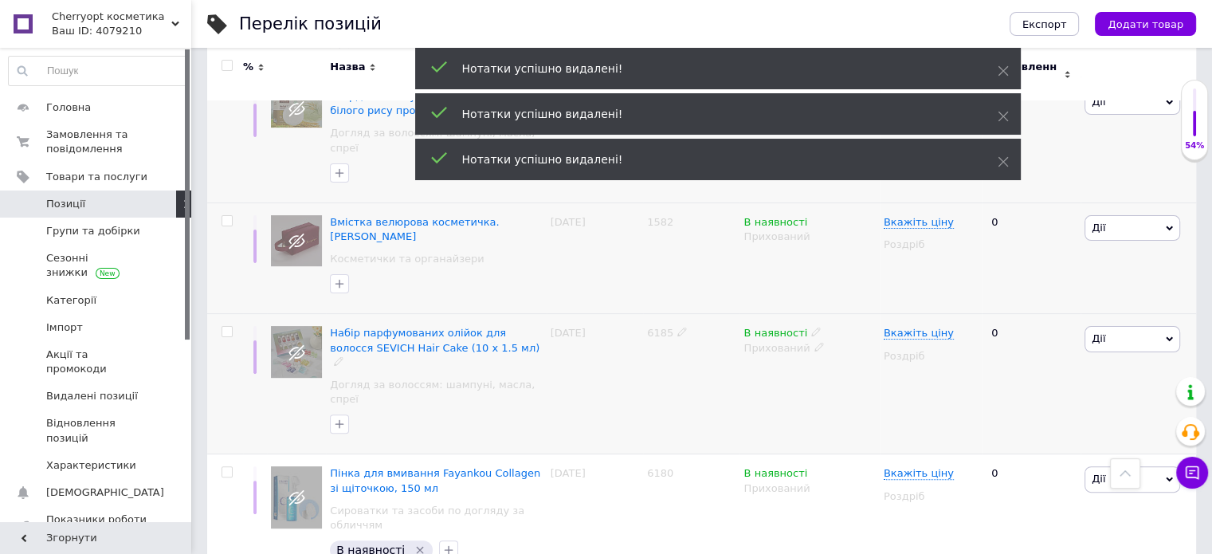
scroll to position [398, 0]
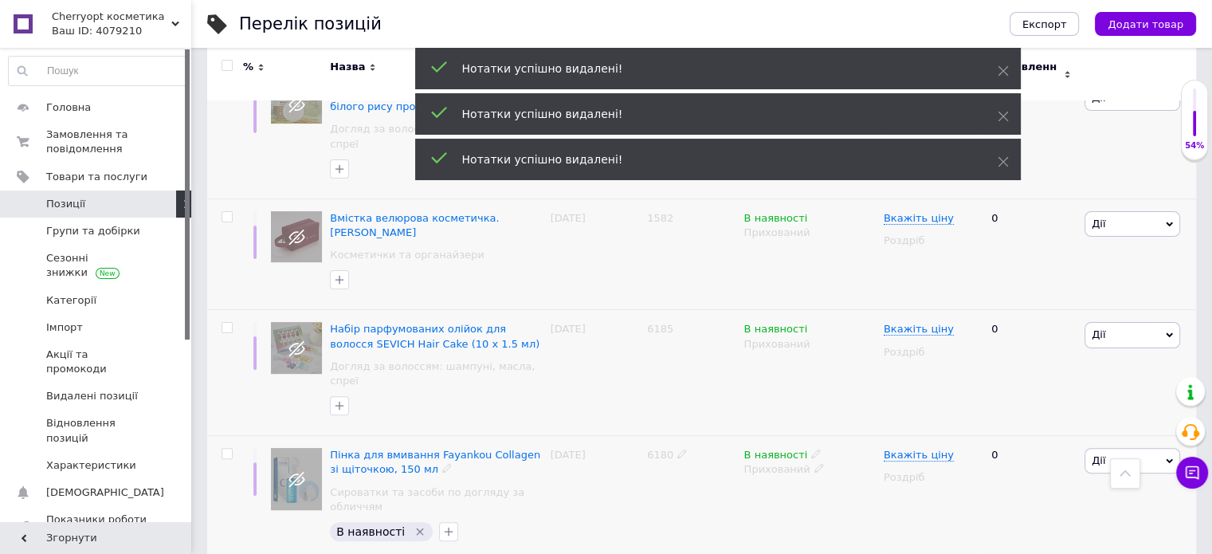
click at [417, 527] on icon "Видалити мітку" at bounding box center [420, 530] width 7 height 7
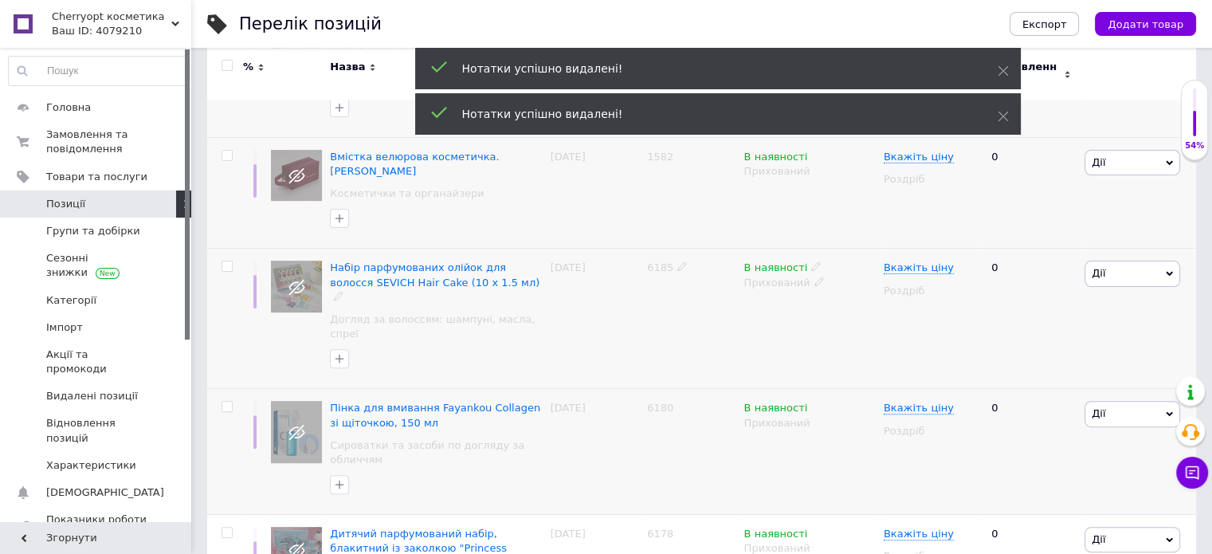
scroll to position [717, 0]
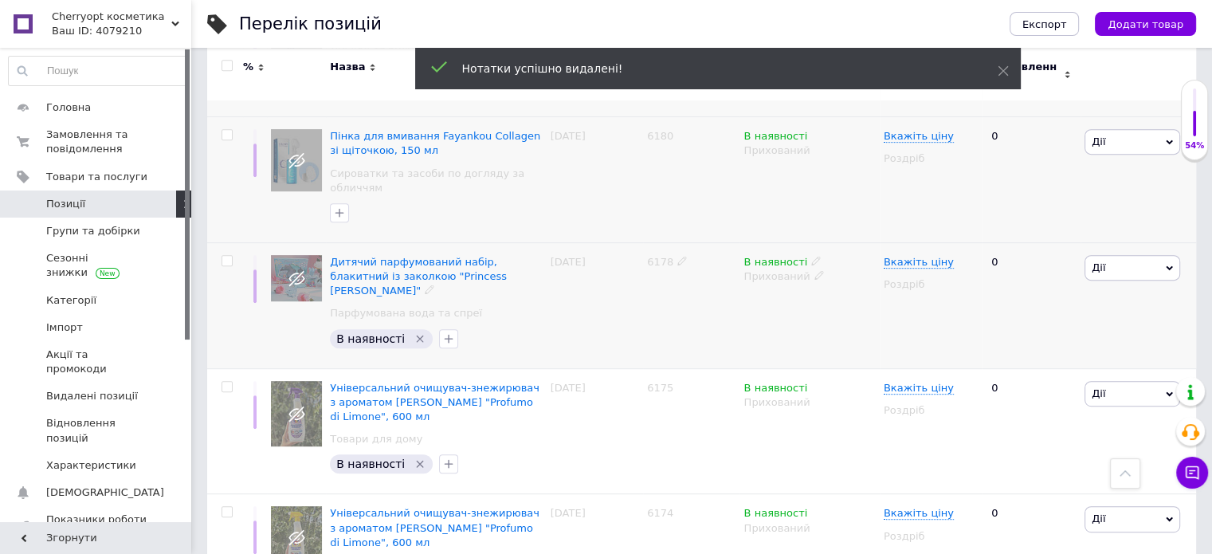
click at [414, 332] on icon "Видалити мітку" at bounding box center [420, 338] width 13 height 13
click at [414, 457] on icon "Видалити мітку" at bounding box center [420, 463] width 13 height 13
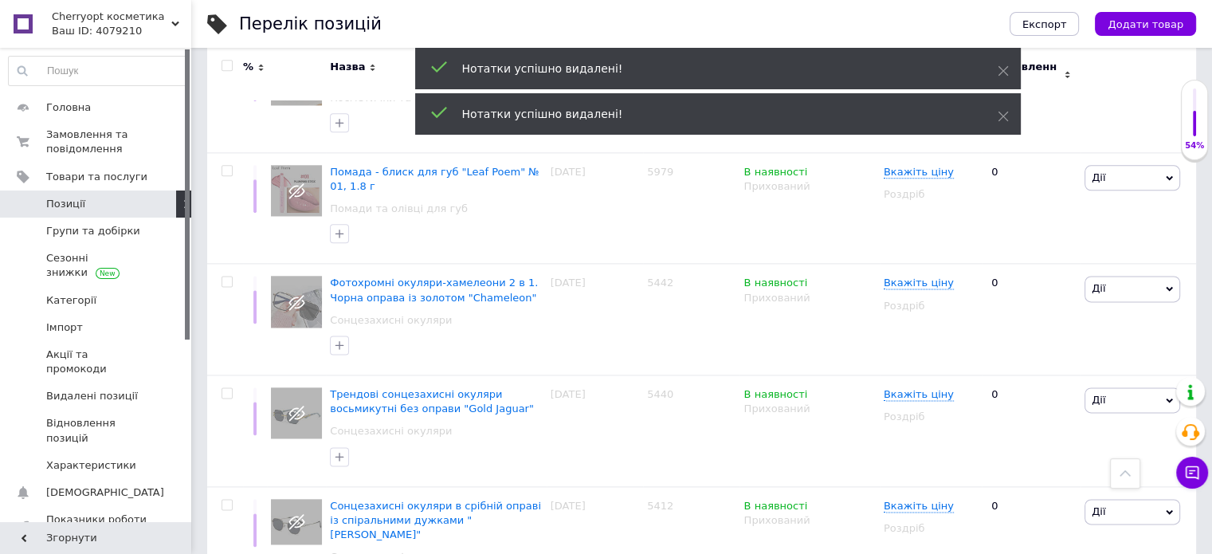
scroll to position [2155, 0]
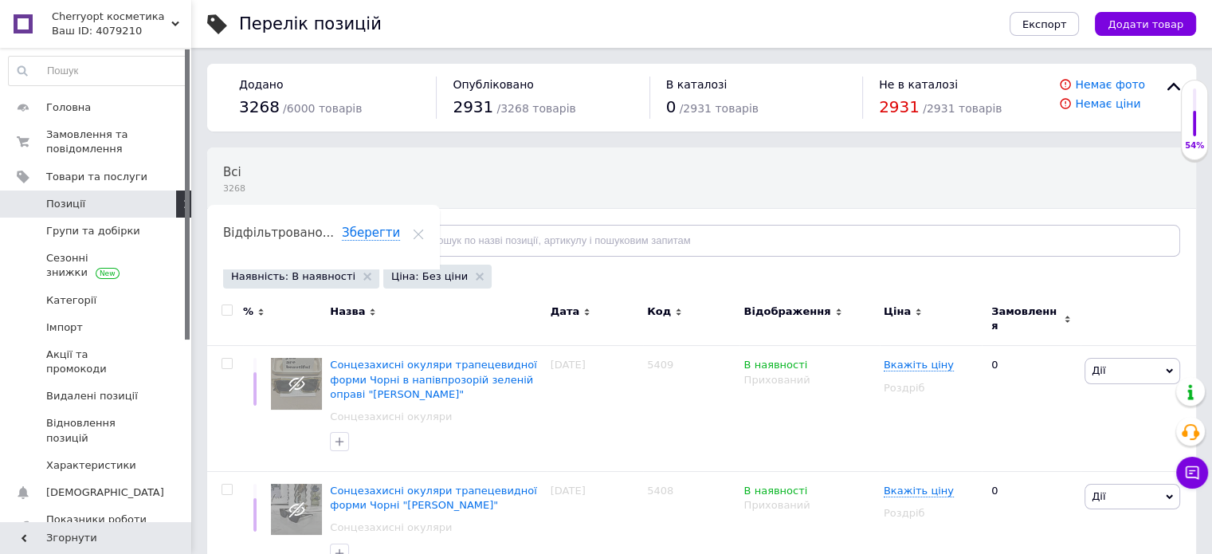
click at [328, 241] on span "Відфільтруйте товари" at bounding box center [300, 240] width 121 height 12
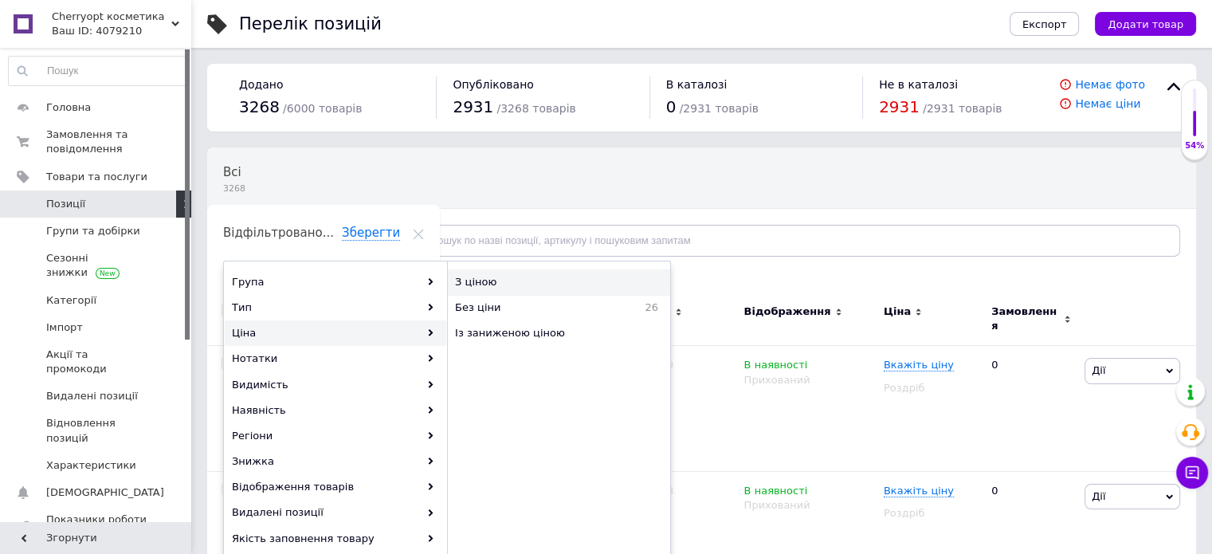
click at [535, 277] on span "З ціною" at bounding box center [540, 282] width 171 height 14
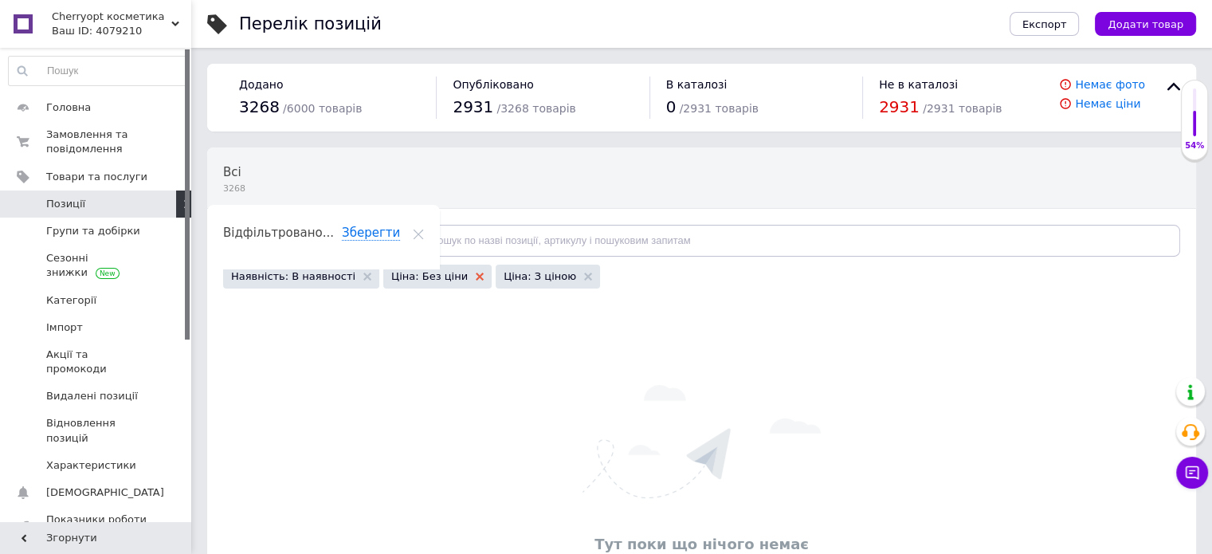
click at [476, 276] on use at bounding box center [480, 276] width 8 height 8
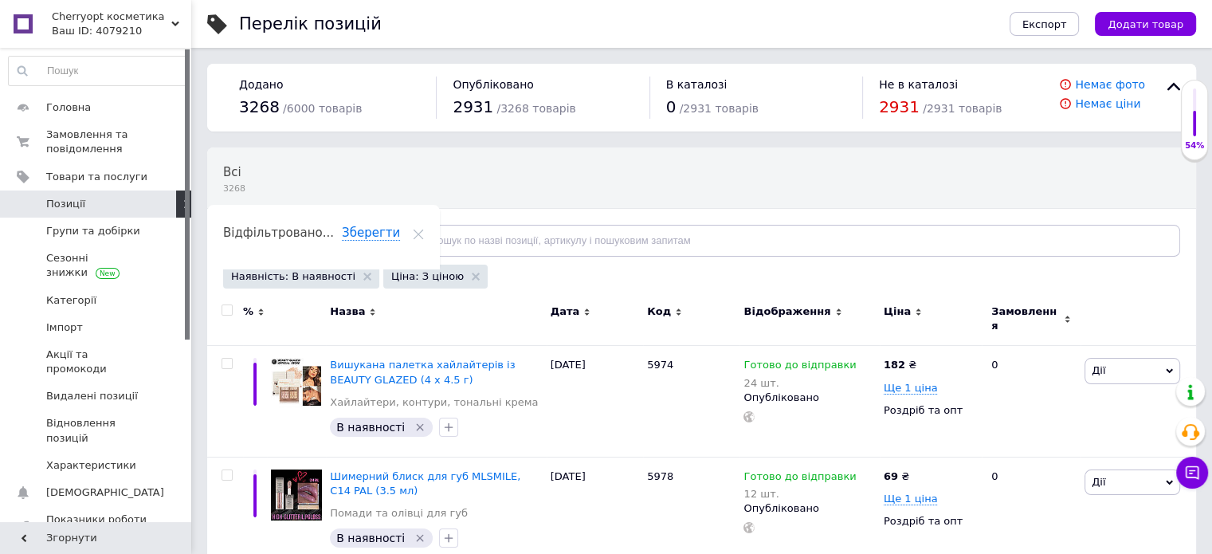
click at [311, 231] on div "Відфільтруйте товари" at bounding box center [308, 241] width 171 height 32
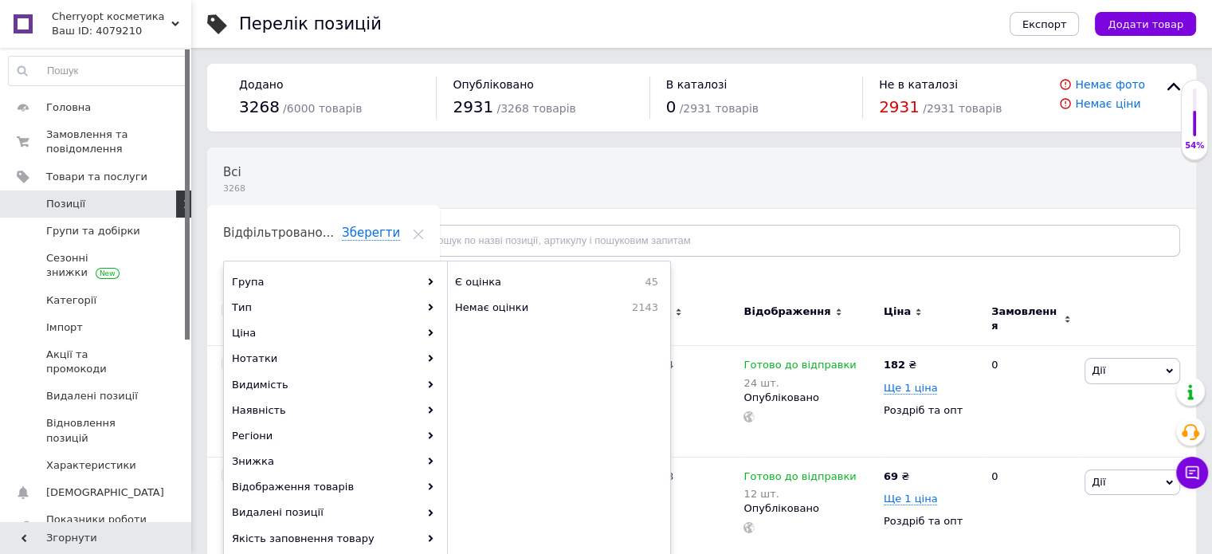
click at [717, 173] on div "Всі 3268 Ok Відфільтровано... Зберегти" at bounding box center [701, 209] width 989 height 131
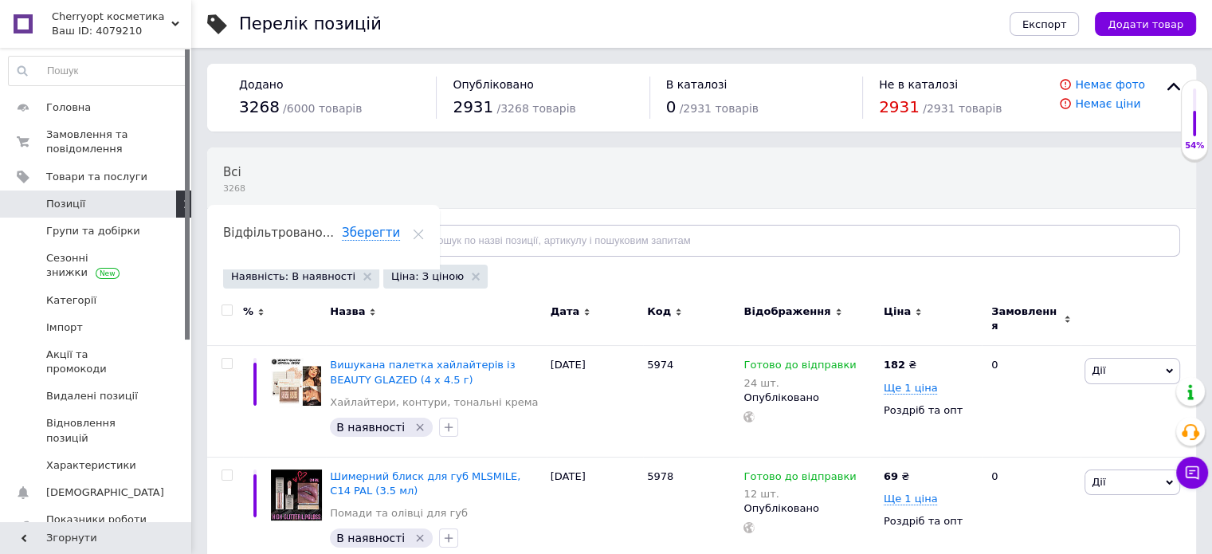
click at [340, 245] on span "Відфільтруйте товари" at bounding box center [300, 240] width 121 height 12
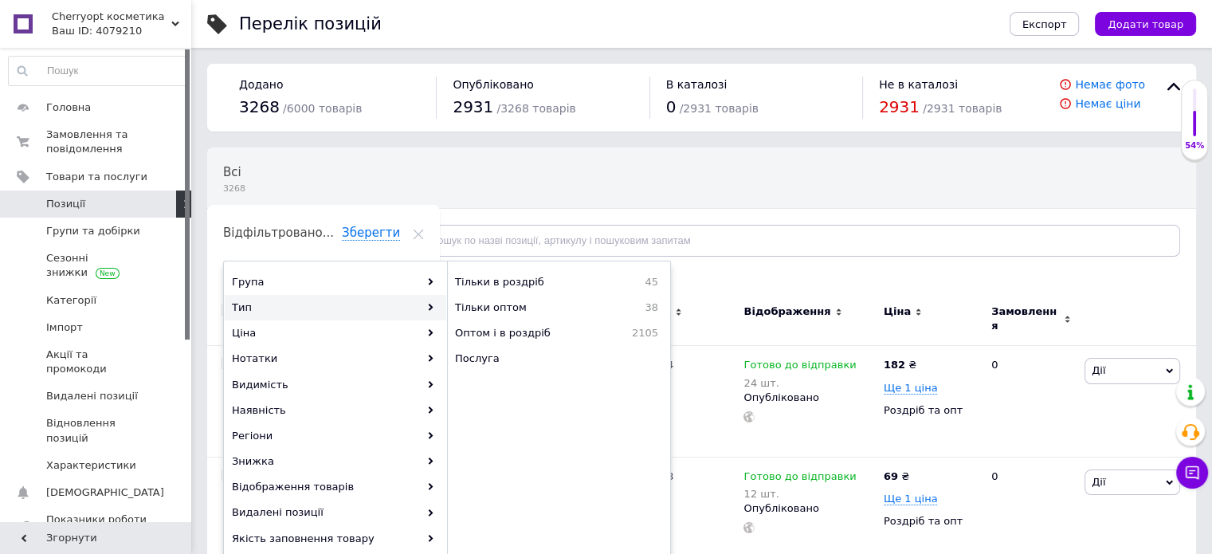
click at [712, 278] on div "Наявність: В наявності Ціна: З ціною" at bounding box center [699, 279] width 961 height 28
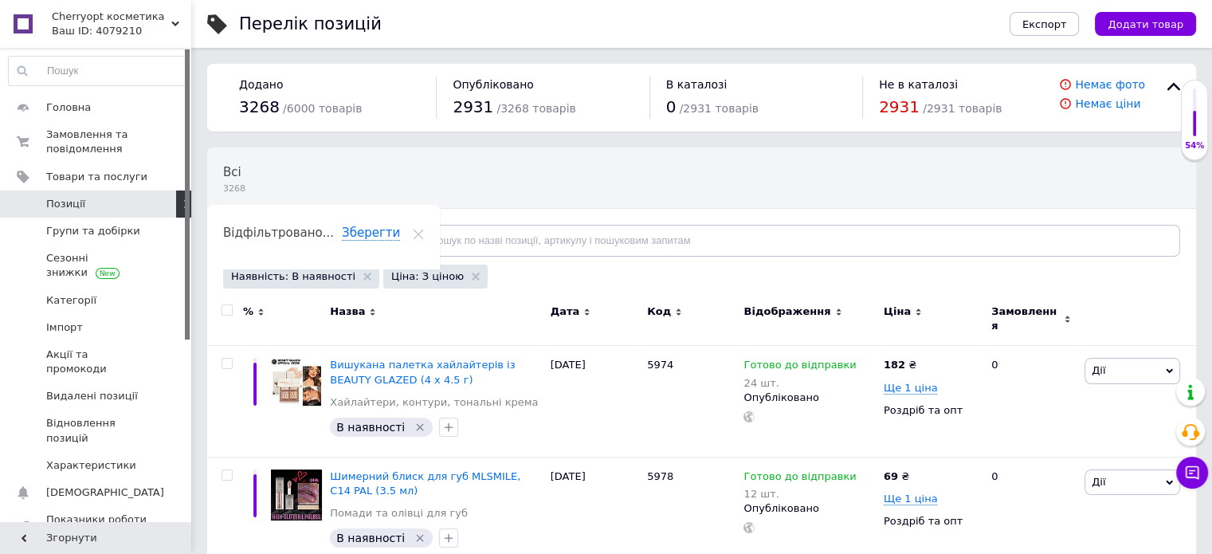
click at [230, 312] on input "checkbox" at bounding box center [227, 310] width 10 height 10
checkbox input "true"
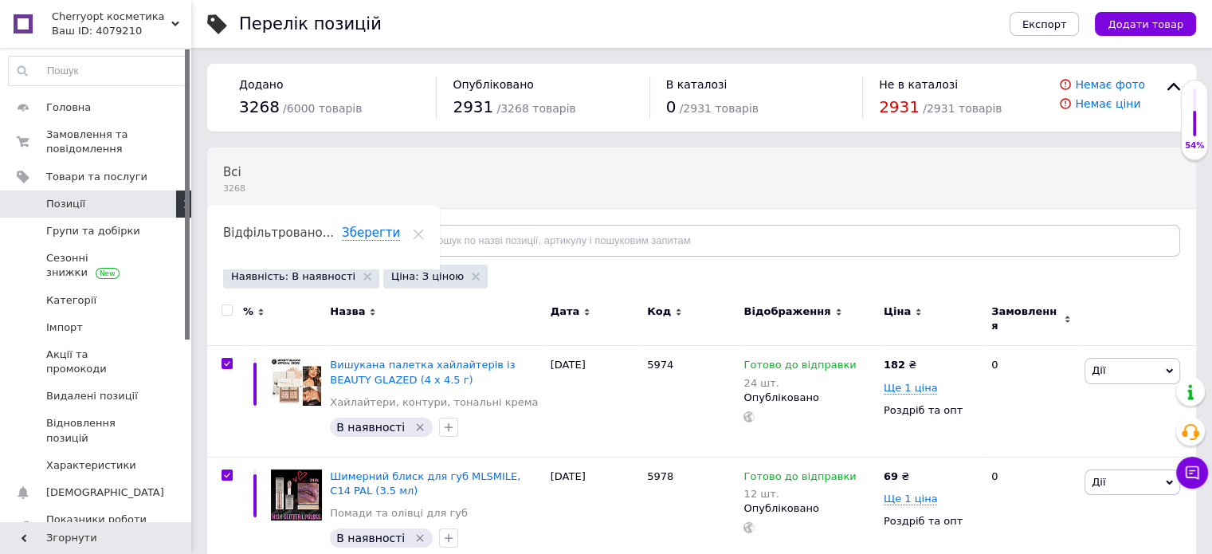
checkbox input "true"
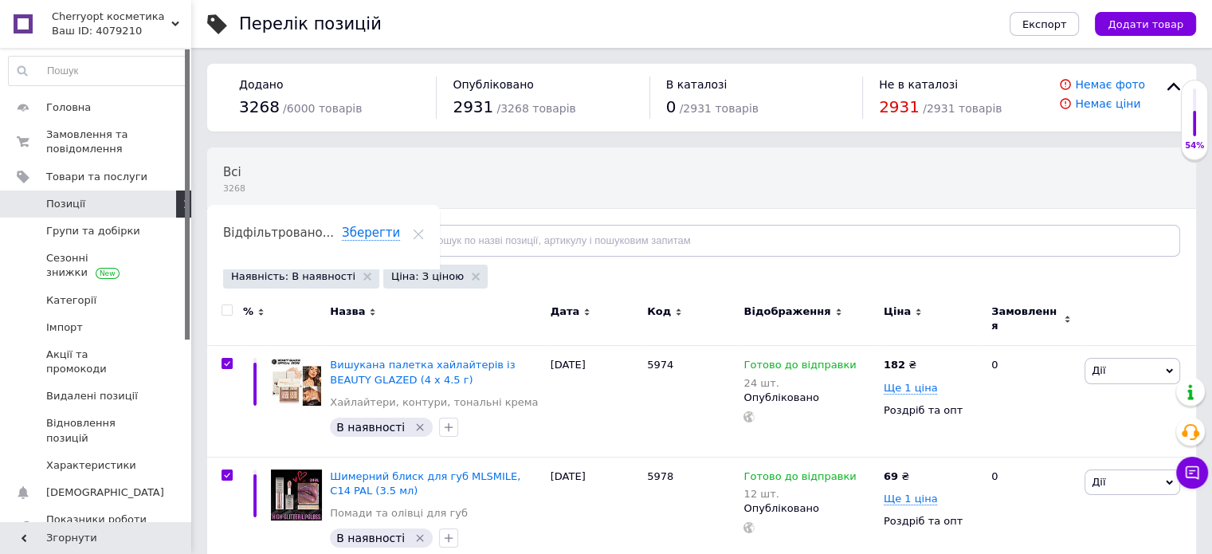
checkbox input "true"
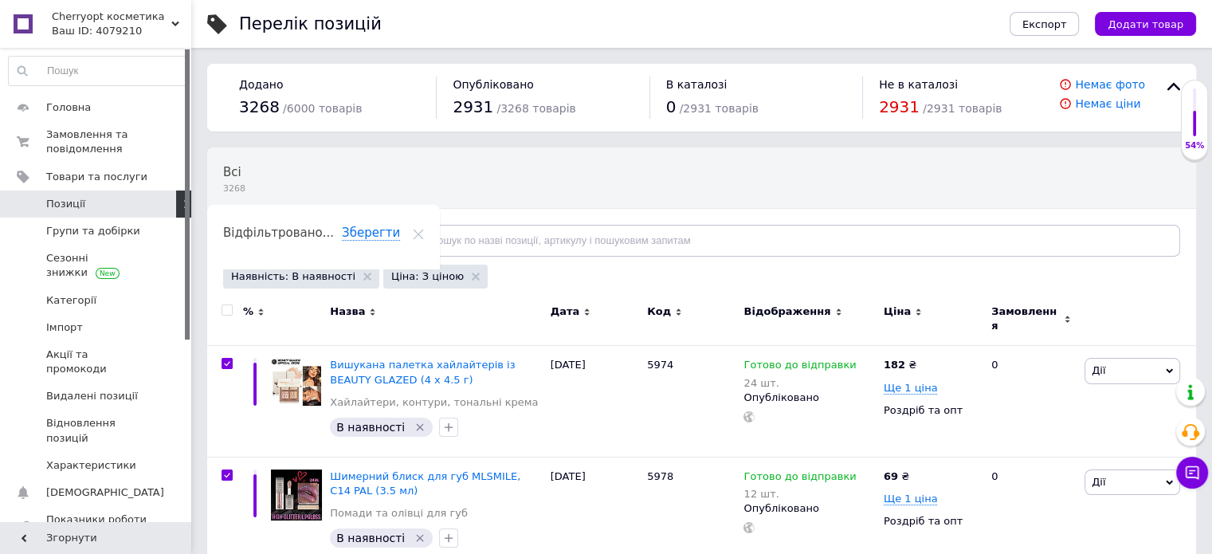
checkbox input "true"
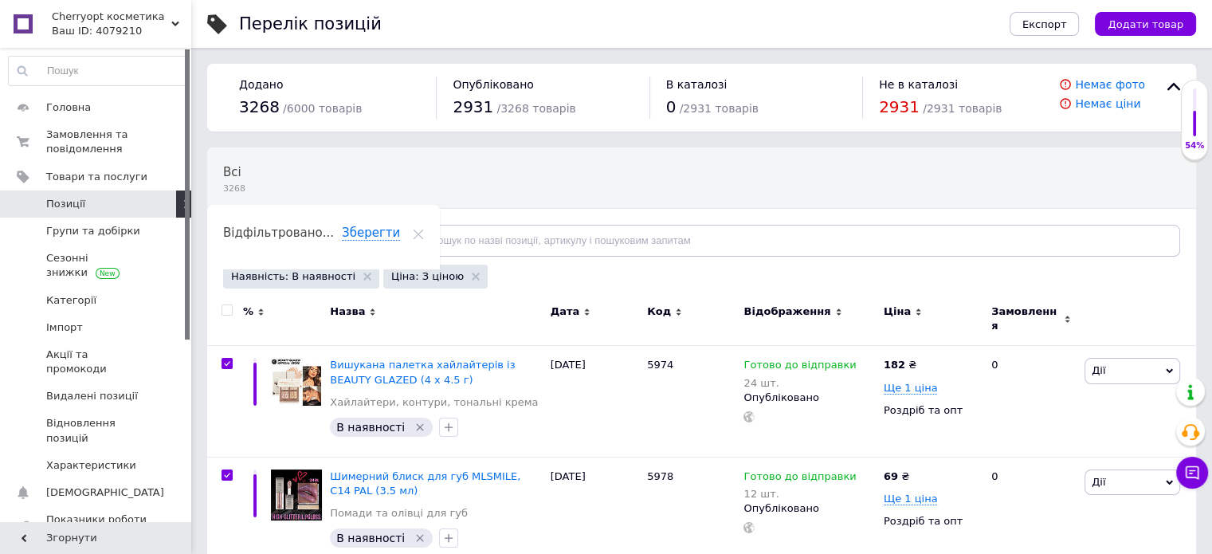
checkbox input "true"
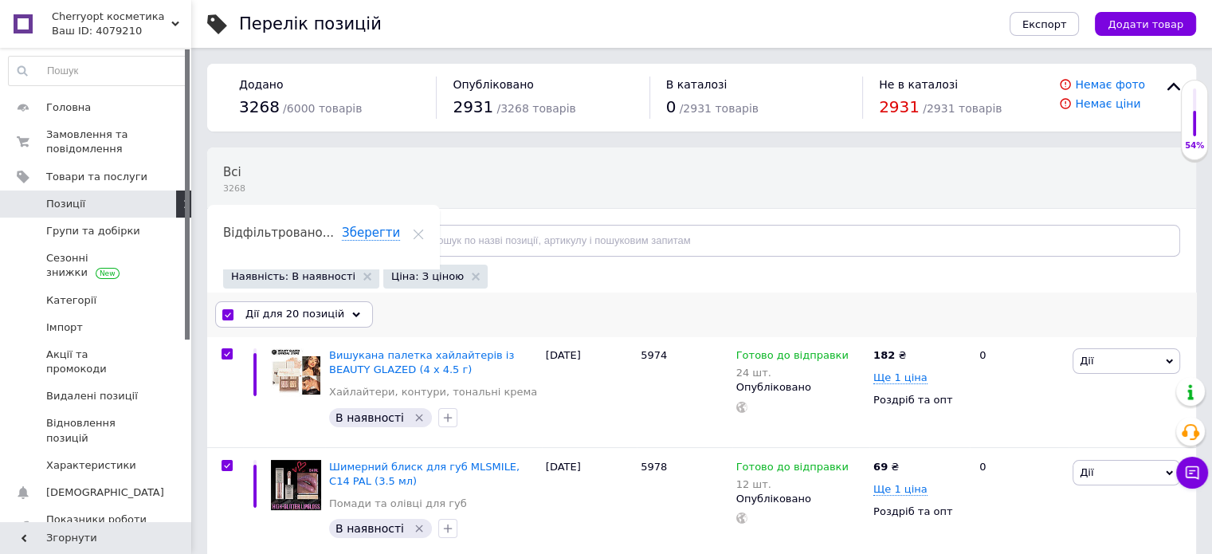
click at [352, 314] on div "Дії для 20 позицій" at bounding box center [294, 313] width 158 height 25
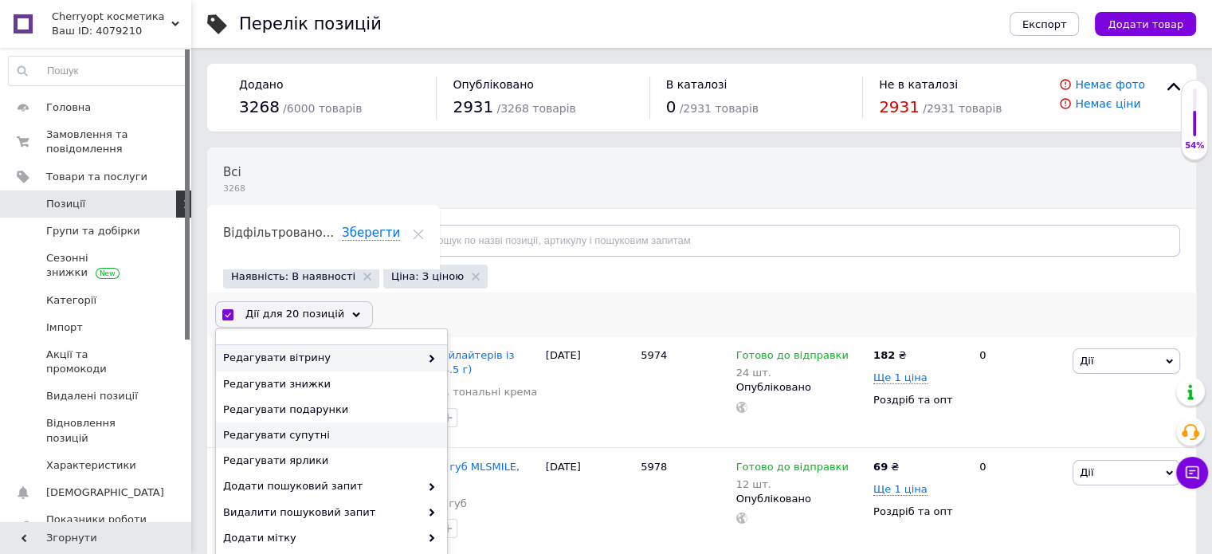
scroll to position [125, 0]
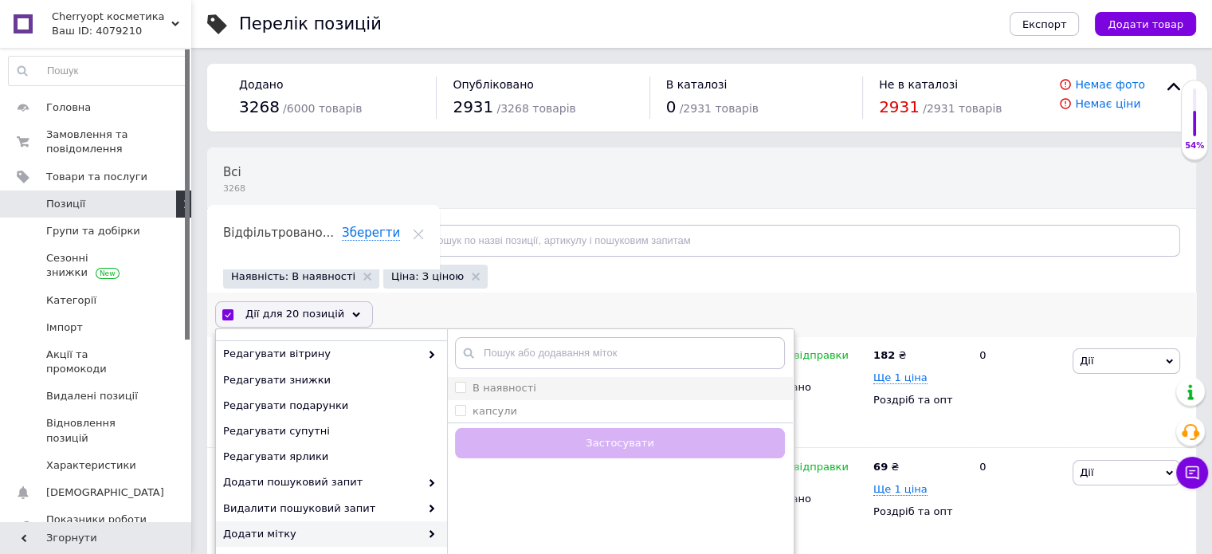
click at [456, 394] on li "В наявності" at bounding box center [620, 388] width 346 height 22
checkbox input "true"
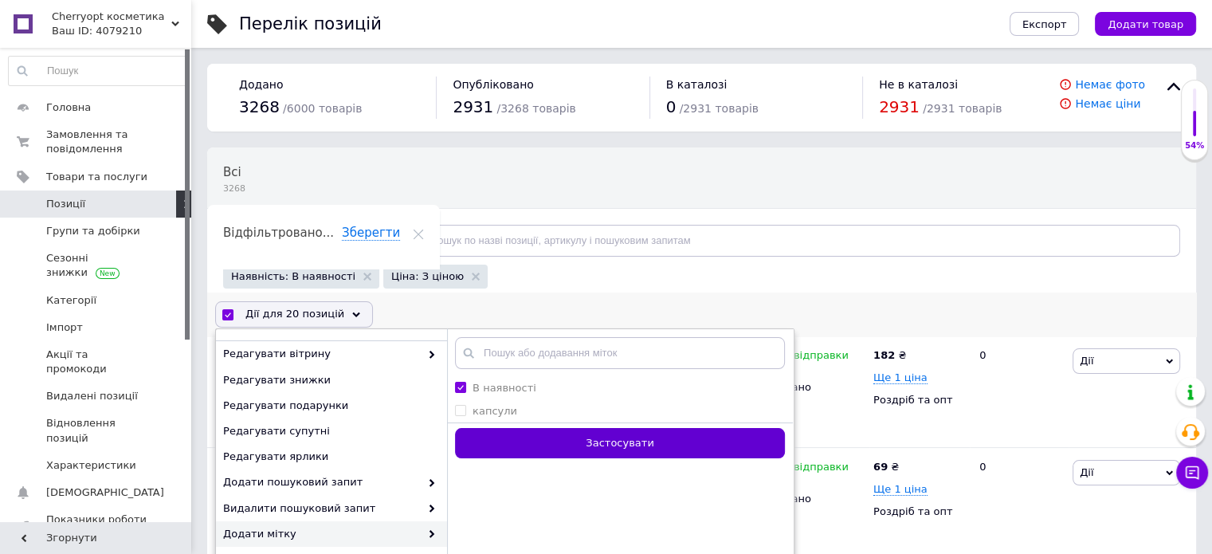
click at [572, 446] on button "Застосувати" at bounding box center [620, 443] width 330 height 31
checkbox input "false"
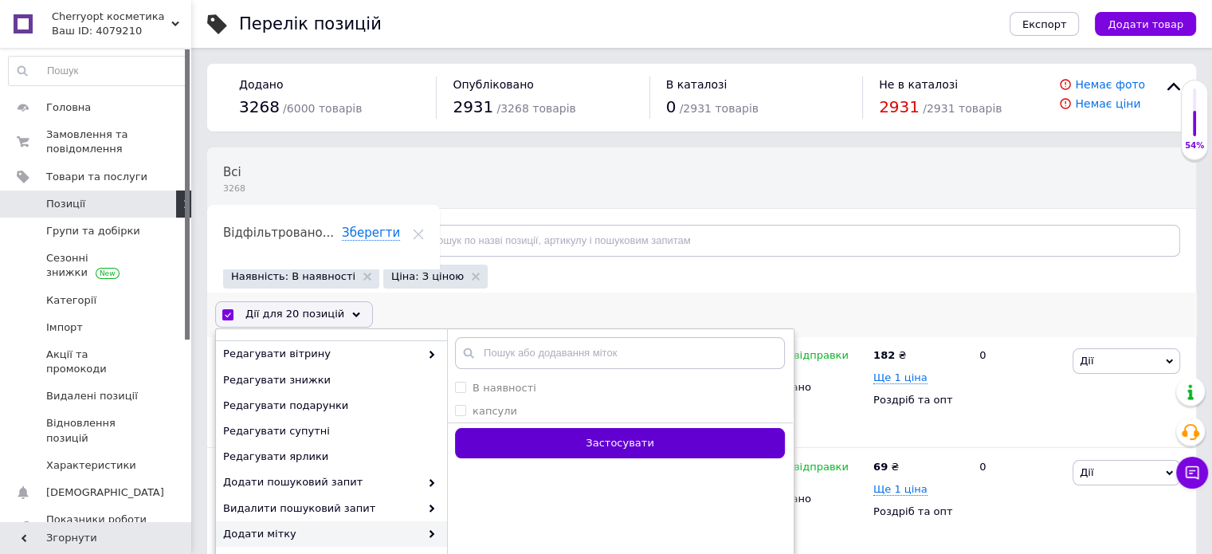
checkbox input "false"
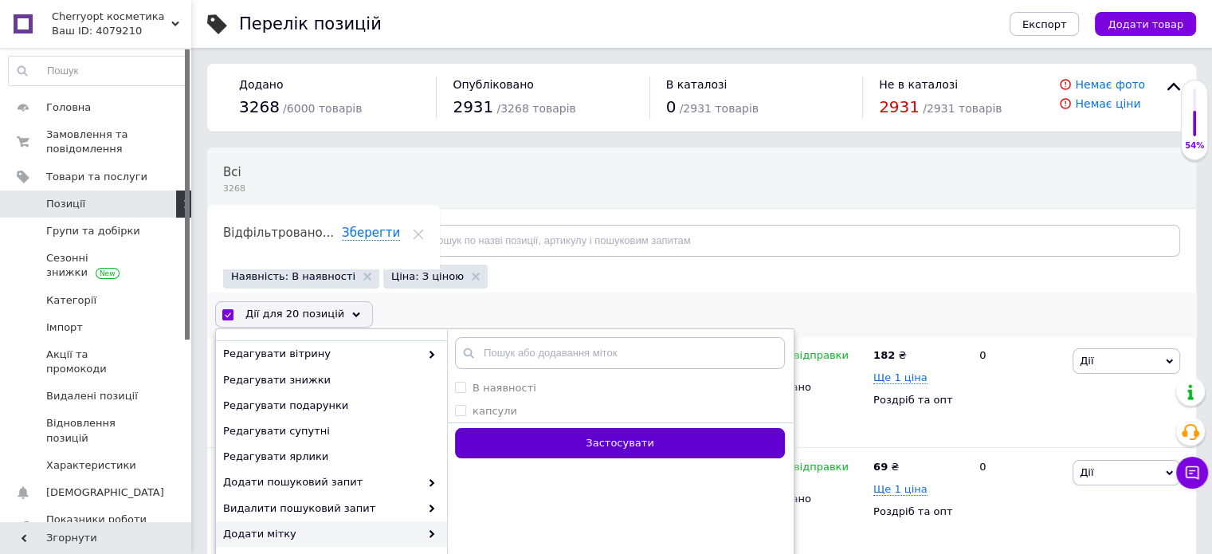
checkbox input "false"
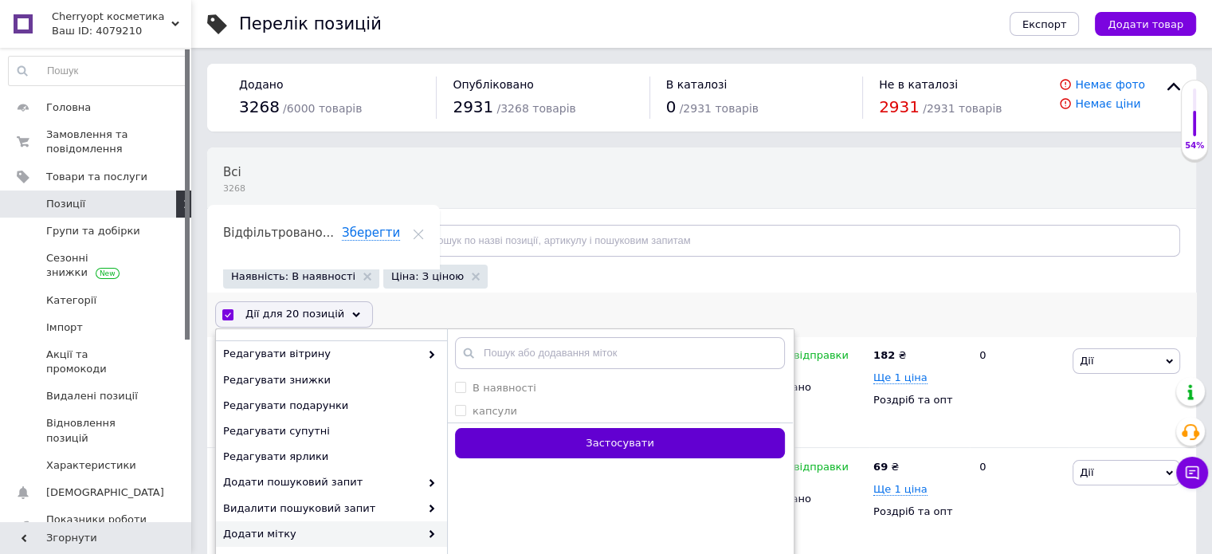
checkbox input "false"
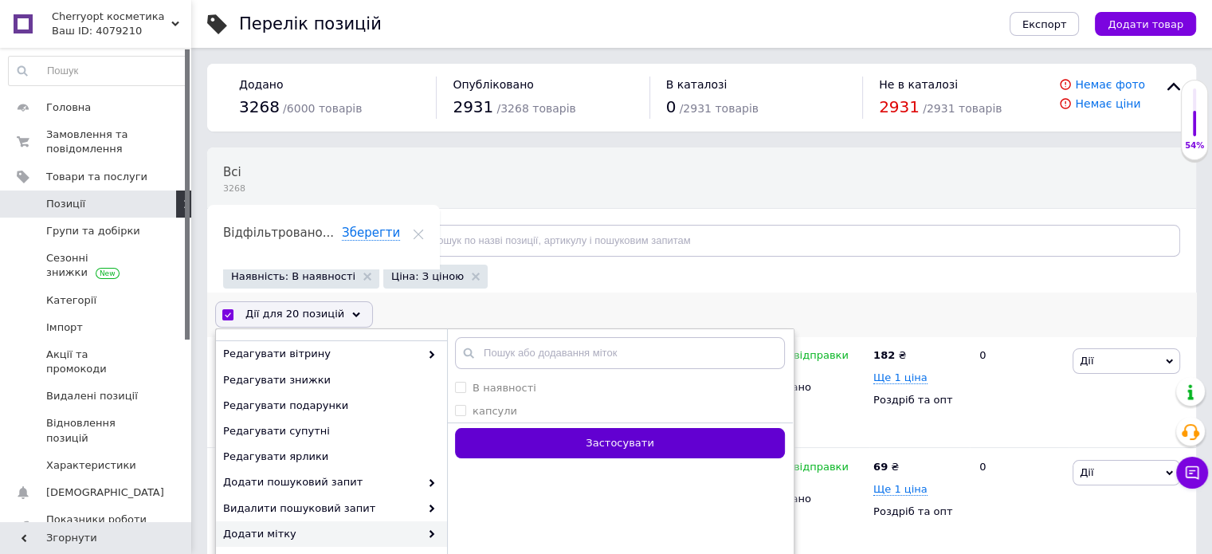
checkbox input "false"
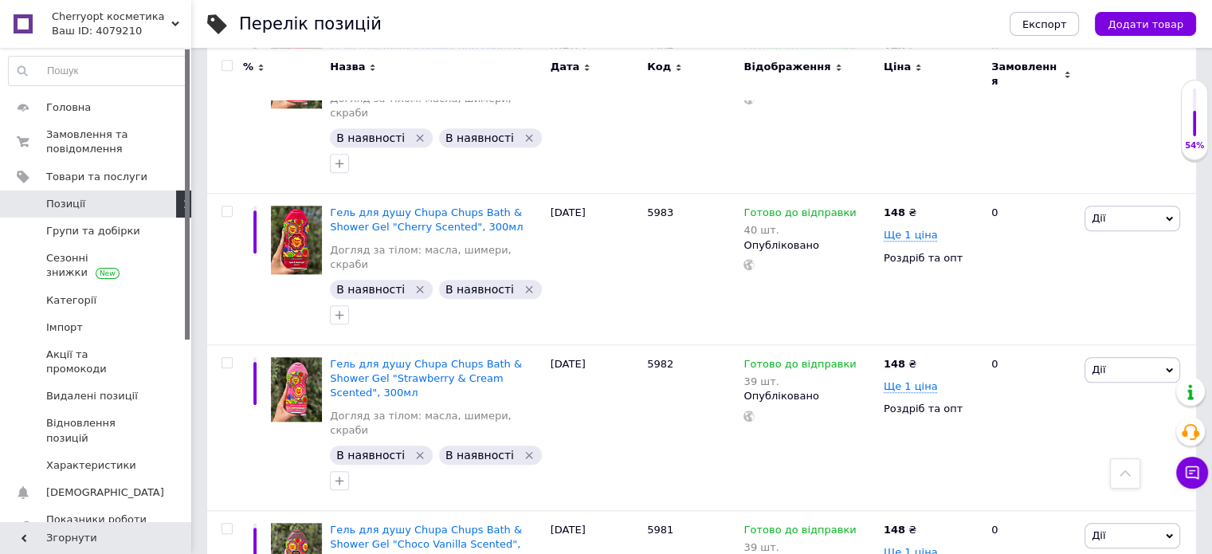
scroll to position [1577, 0]
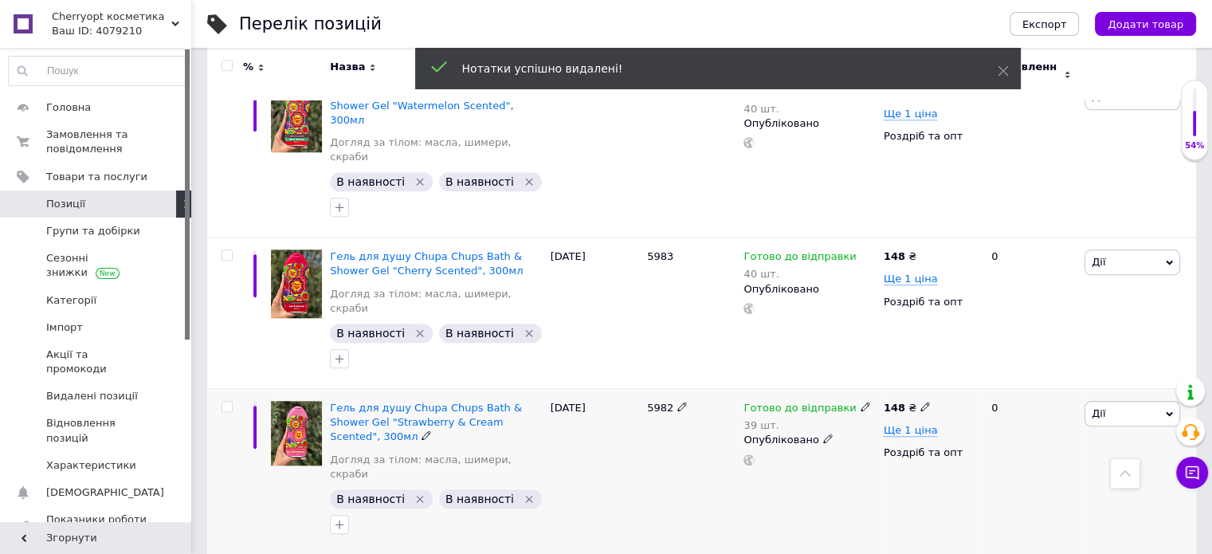
click at [525, 496] on icon "Видалити мітку" at bounding box center [528, 499] width 7 height 7
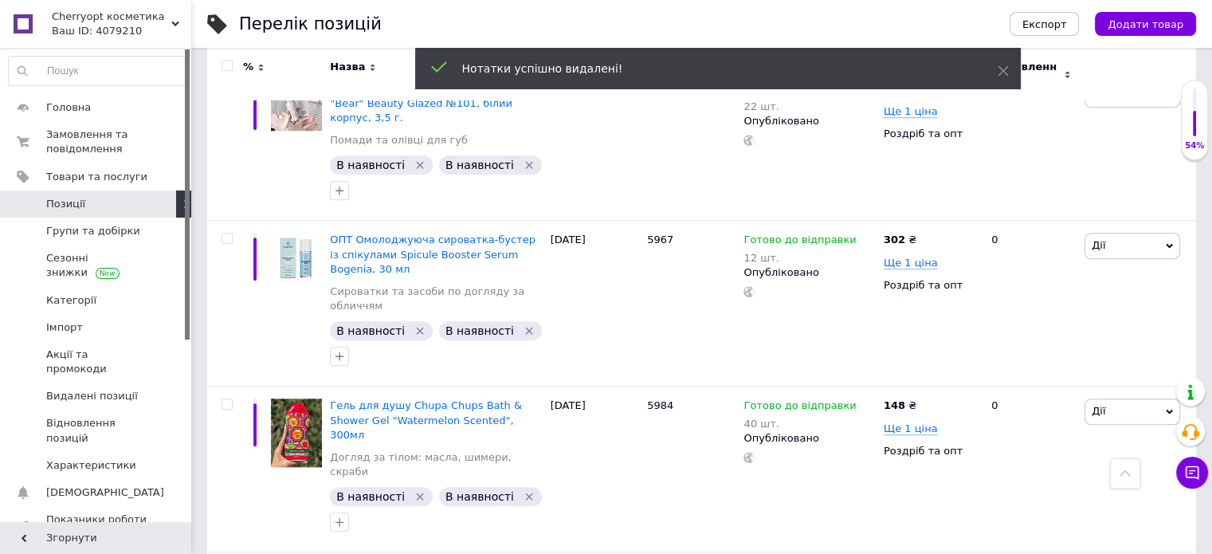
scroll to position [1258, 0]
